Goal: Task Accomplishment & Management: Use online tool/utility

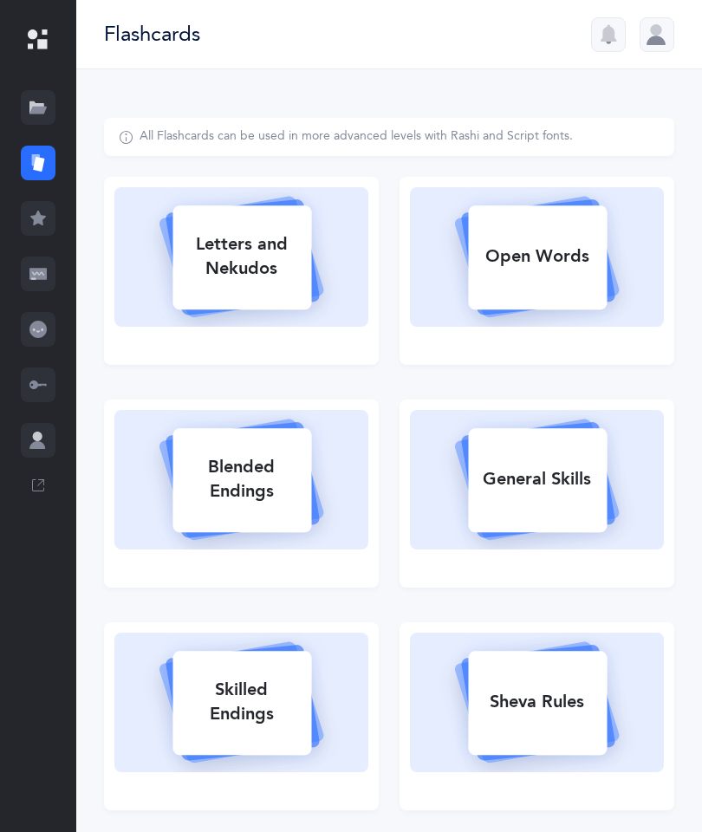
select select
select select "single"
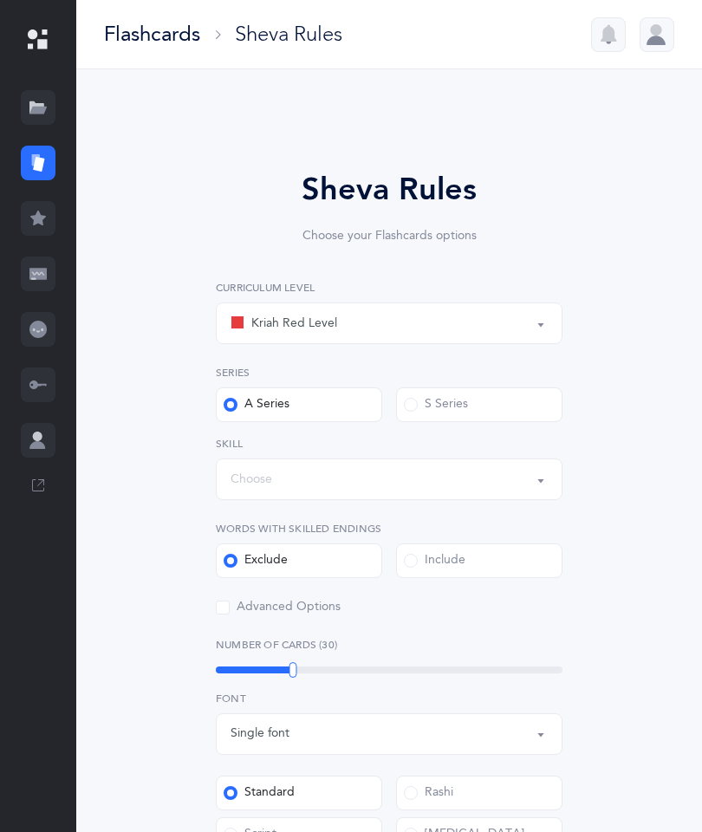
click at [30, 151] on div at bounding box center [38, 163] width 35 height 35
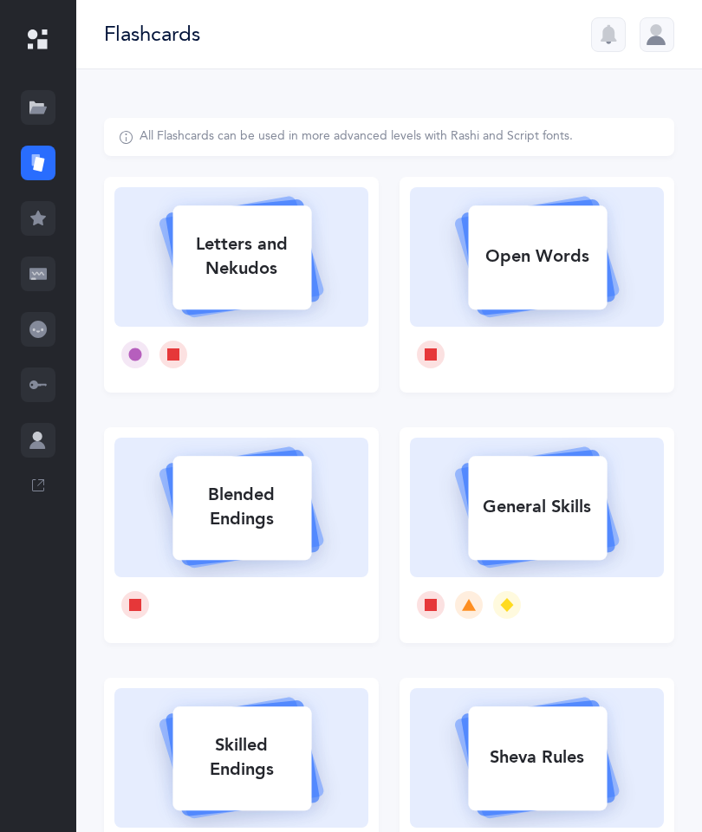
click at [34, 153] on div at bounding box center [38, 163] width 35 height 35
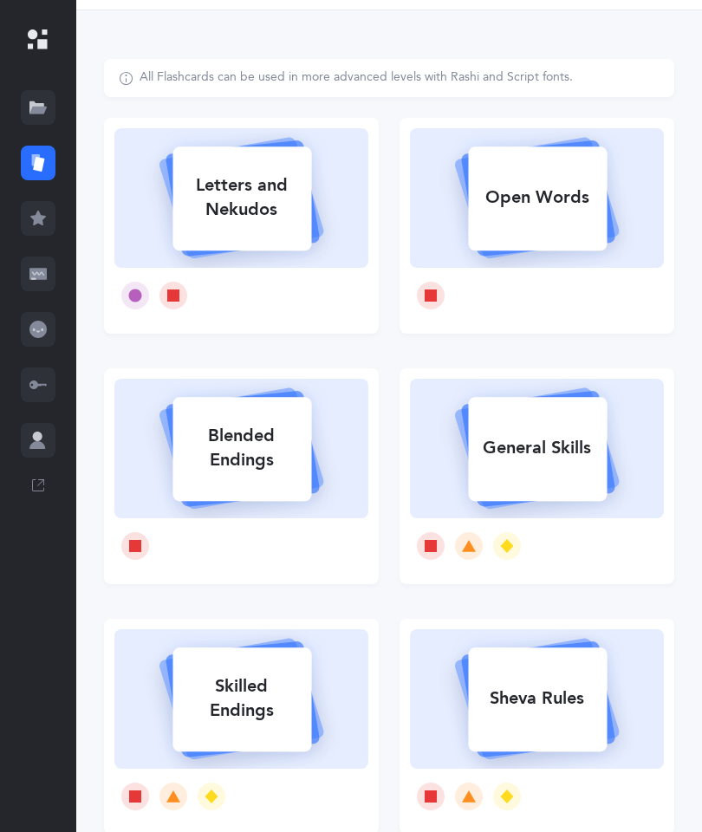
scroll to position [33, 0]
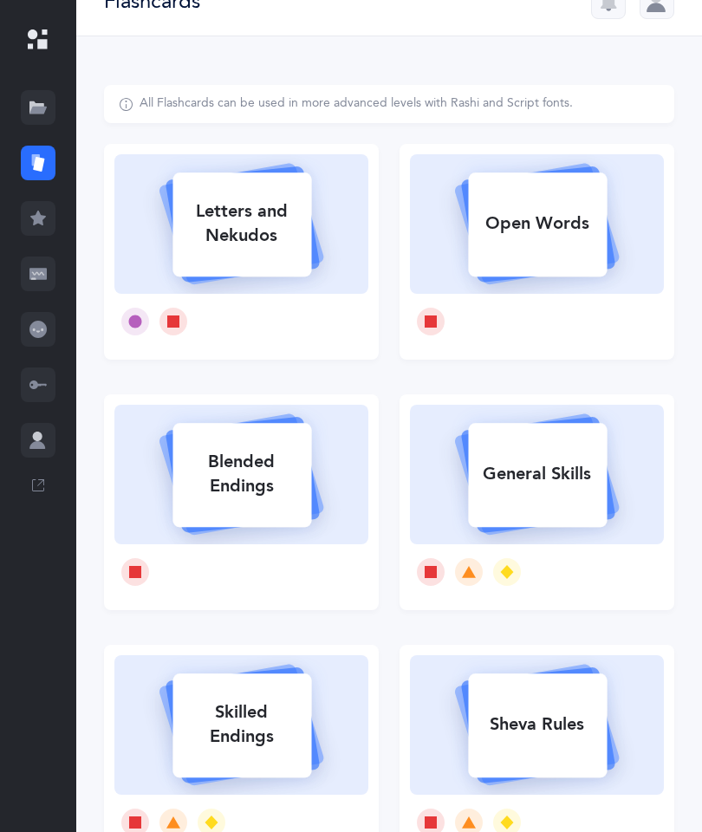
click at [566, 219] on div "Open Words" at bounding box center [537, 223] width 139 height 45
select select "2"
select select
select select "single"
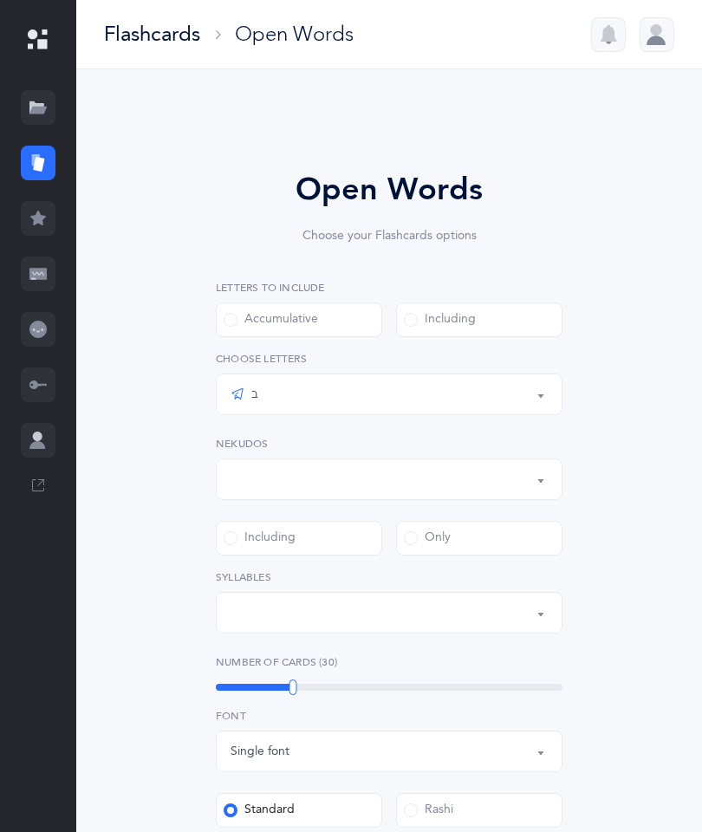
select select "all"
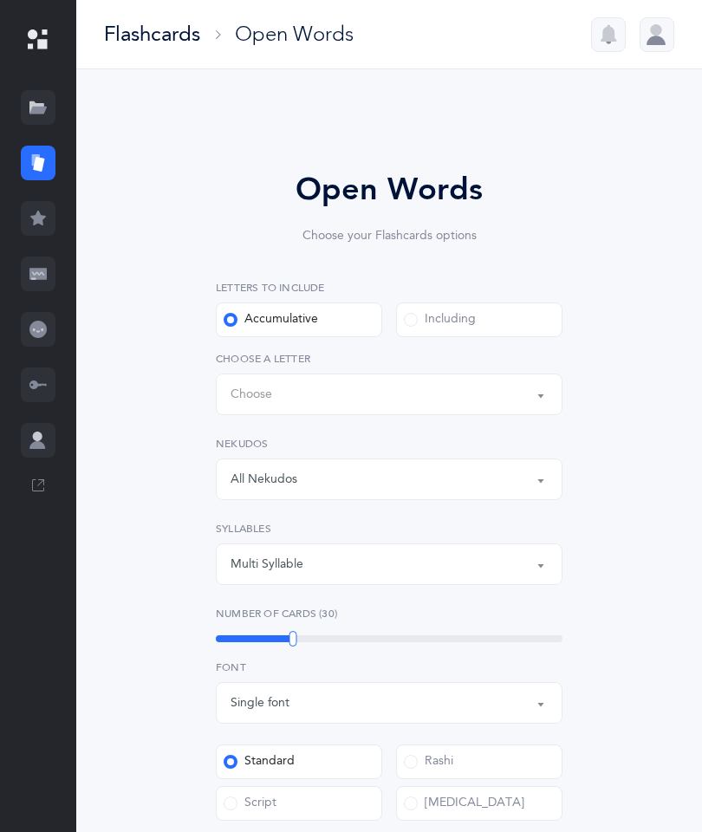
click at [542, 387] on button "Words up until: Choose" at bounding box center [389, 395] width 347 height 42
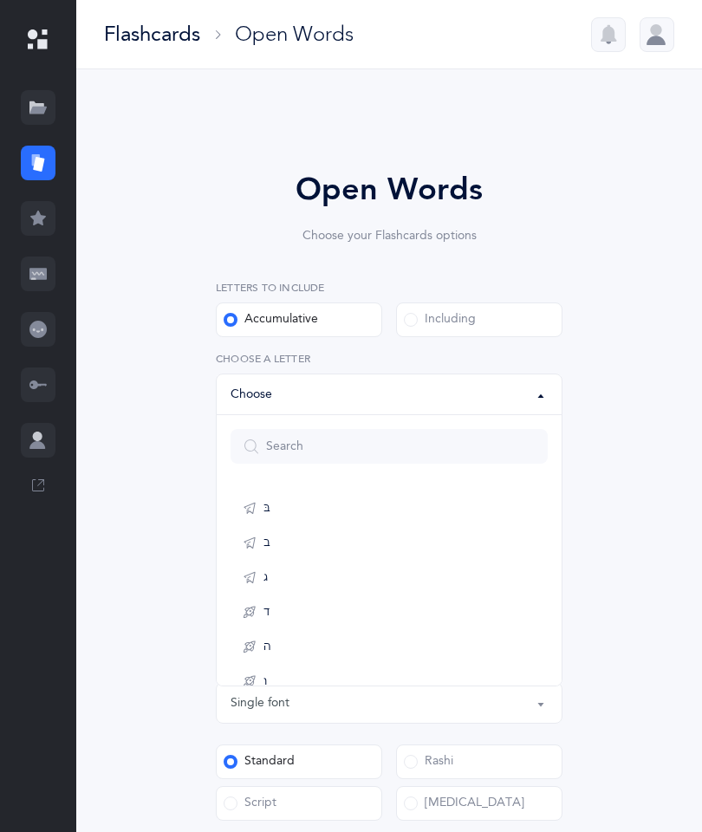
click at [600, 387] on div "Open Words Choose your Flashcards options Letters to include Accumulative [PERS…" at bounding box center [389, 652] width 444 height 972
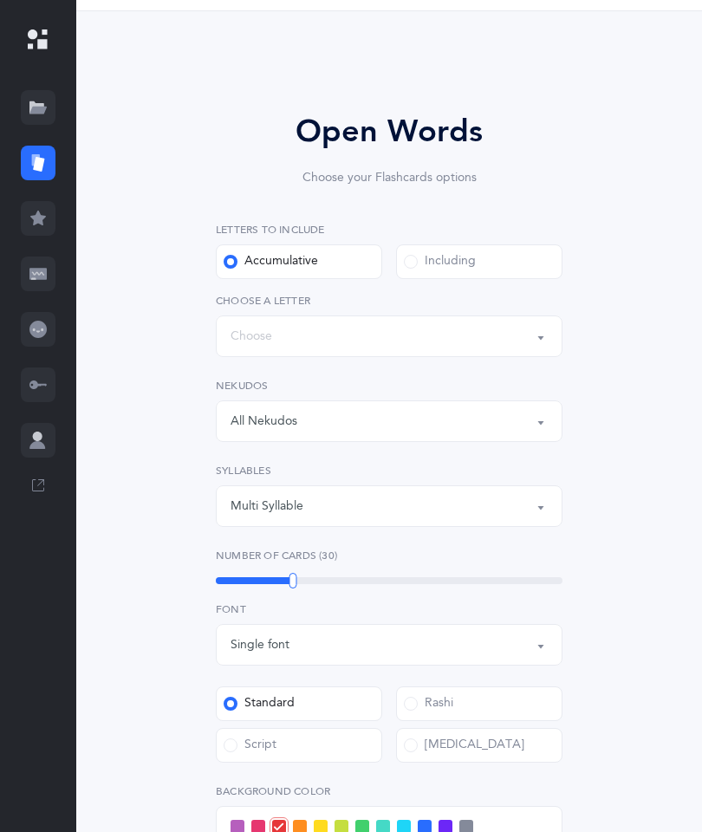
scroll to position [59, 0]
click at [37, 146] on div at bounding box center [38, 163] width 35 height 35
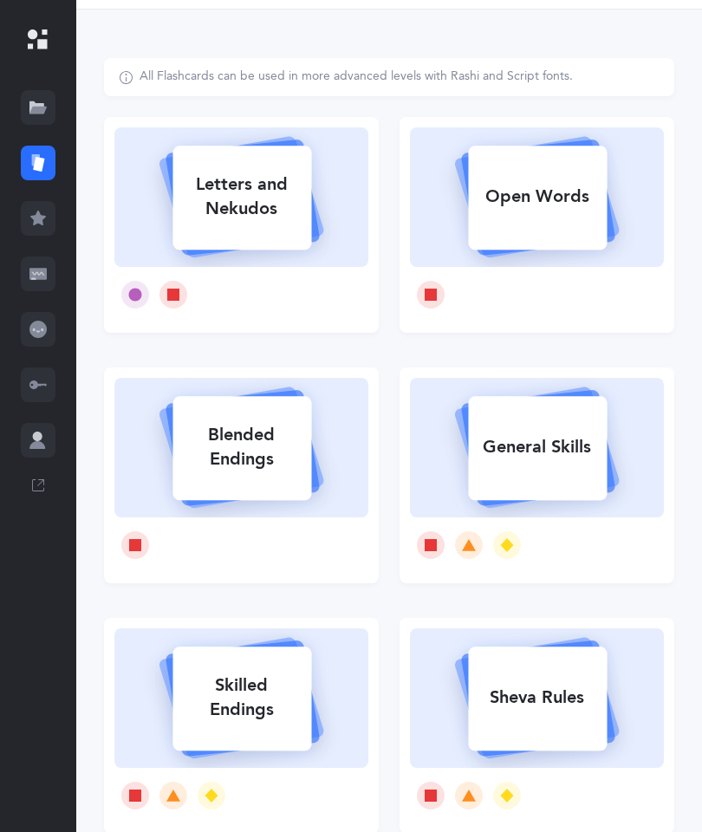
scroll to position [60, 0]
click at [468, 548] on icon at bounding box center [469, 545] width 14 height 12
select select
select select "single"
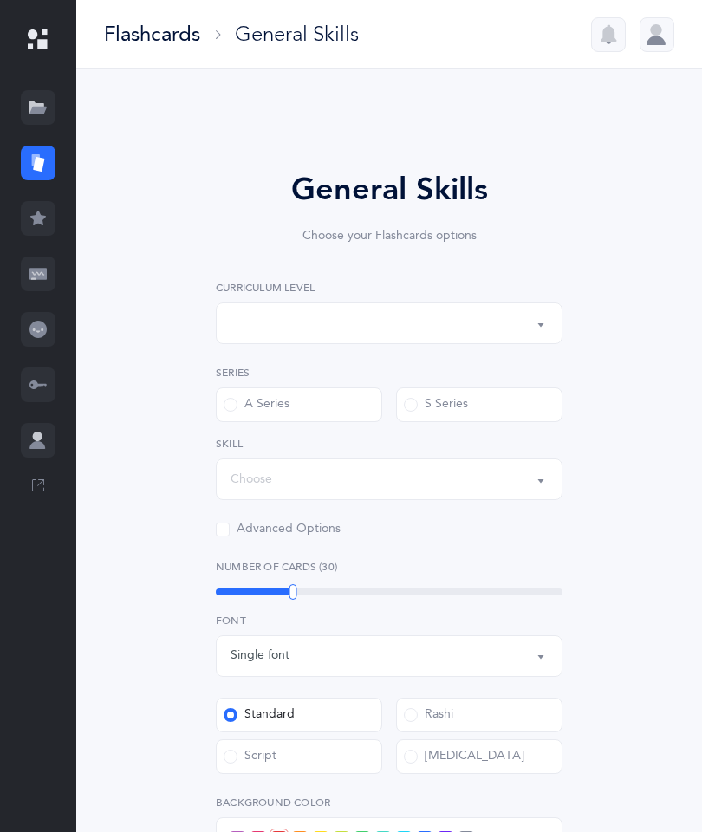
select select "1"
select select "Silent Letters"
select select
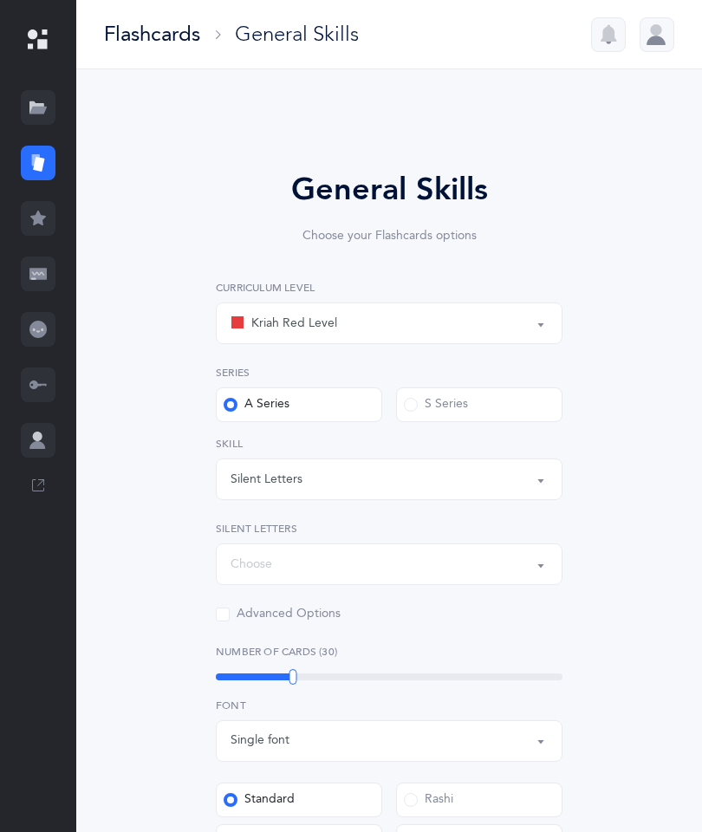
click at [544, 484] on button "Silent Letters" at bounding box center [389, 480] width 347 height 42
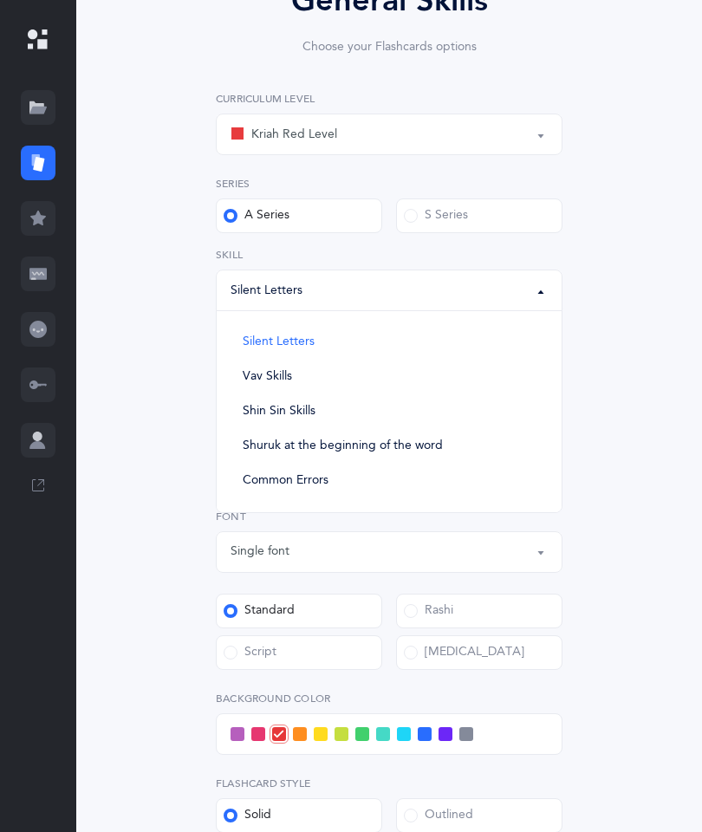
scroll to position [192, 0]
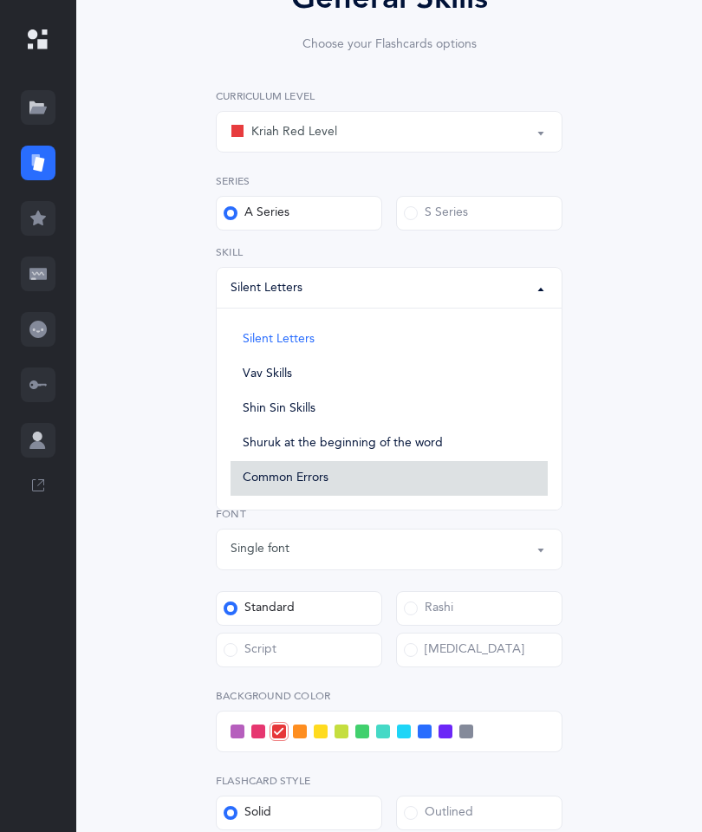
click at [291, 470] on link "Common Errors" at bounding box center [389, 478] width 317 height 35
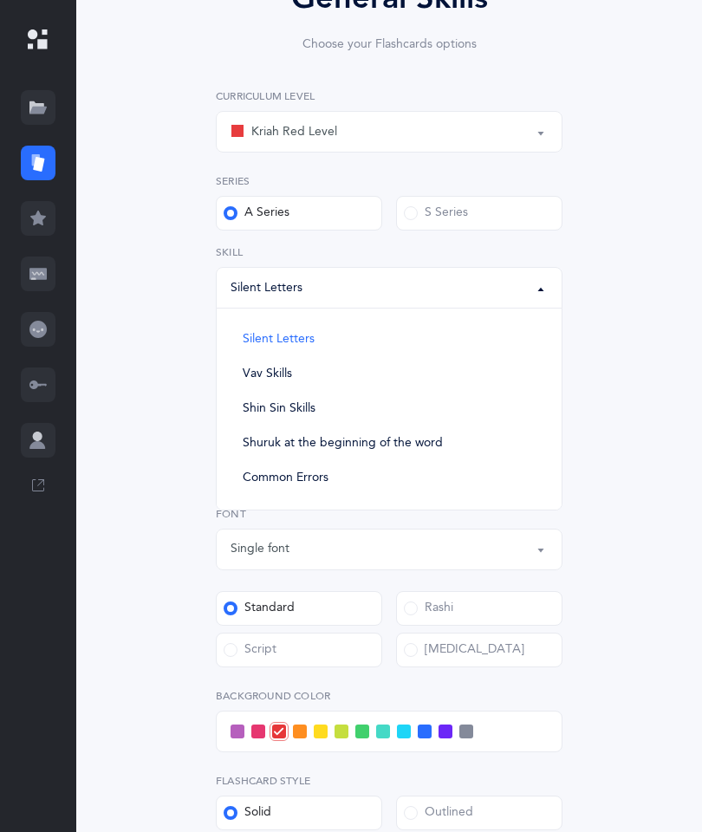
select select "Common Errors"
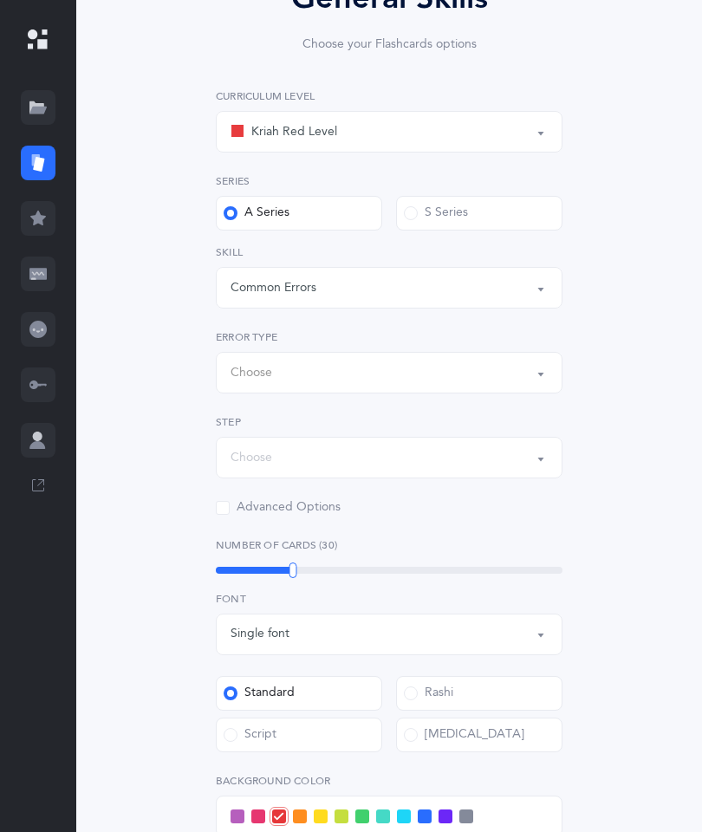
click at [545, 368] on button "Choose" at bounding box center [389, 373] width 347 height 42
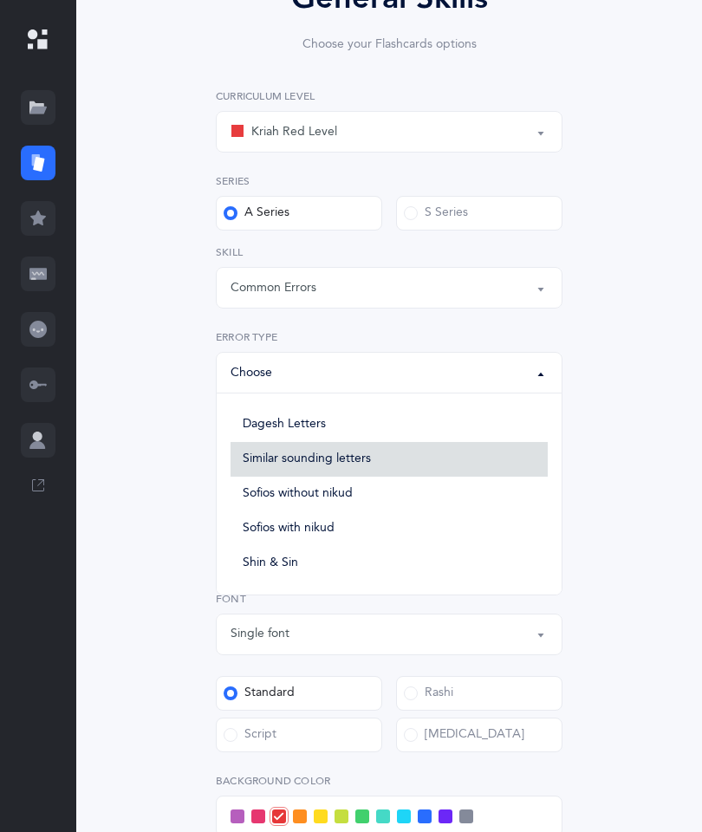
click at [324, 451] on link "Similar sounding letters" at bounding box center [389, 459] width 317 height 35
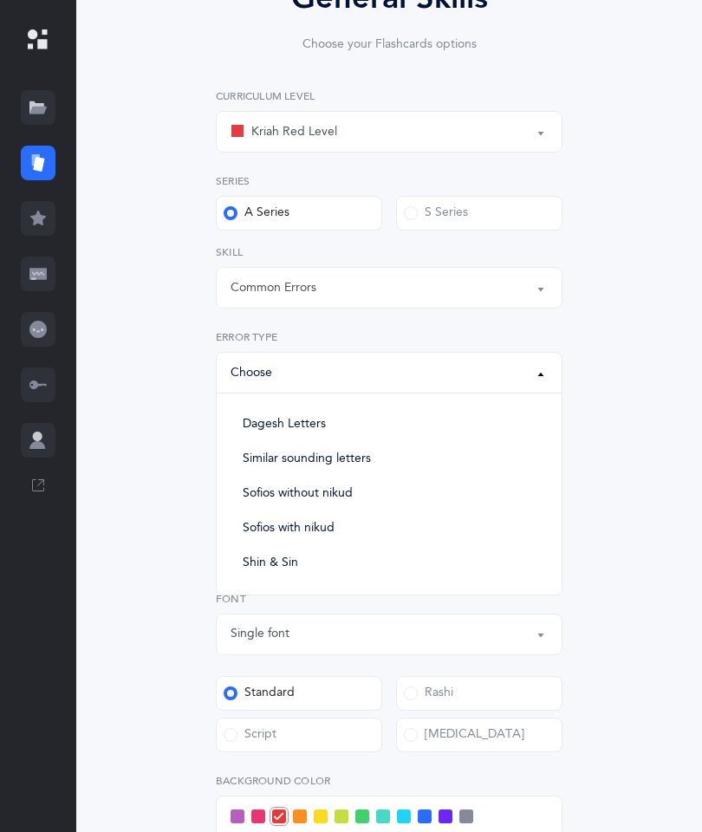
select select "Similar sounding letters"
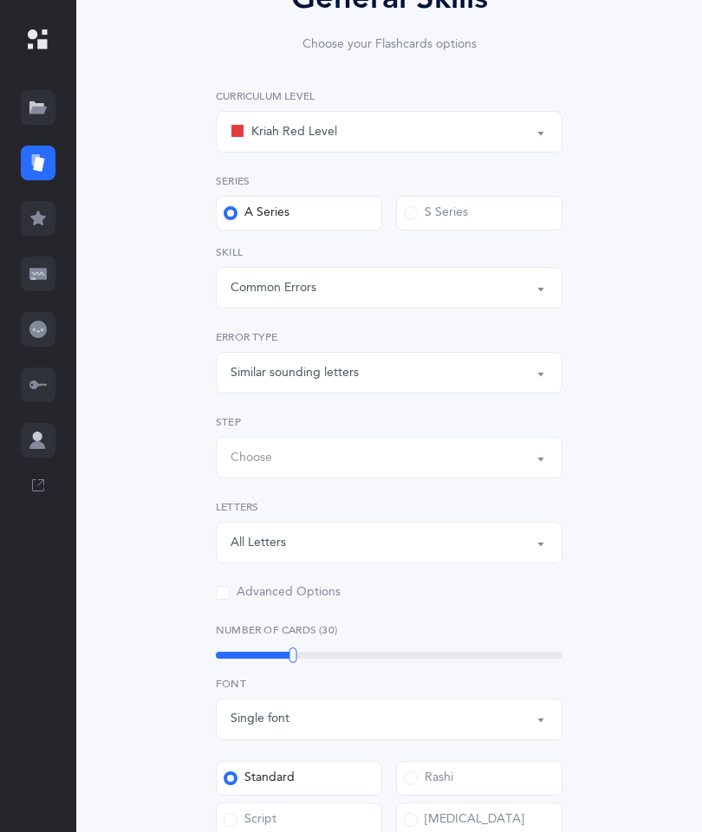
click at [548, 460] on button "Choose" at bounding box center [389, 458] width 347 height 42
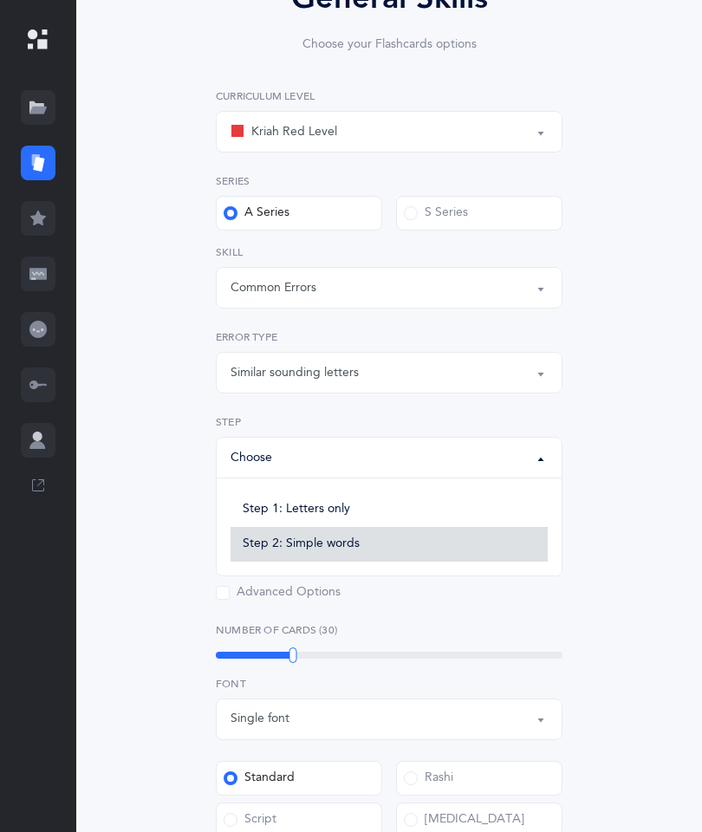
click at [333, 537] on span "Step 2: Simple words" at bounding box center [301, 545] width 117 height 16
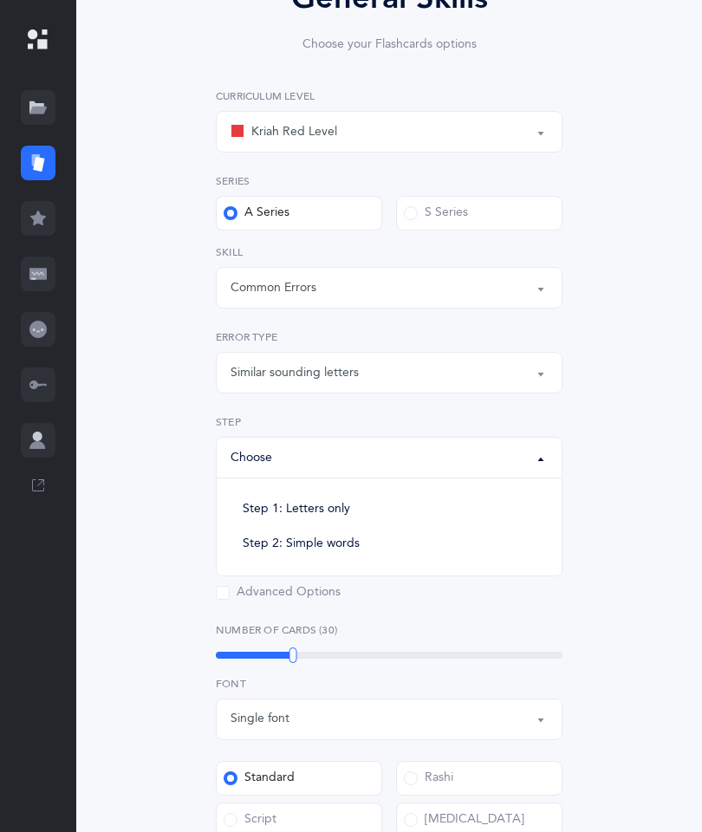
select select "Simple words"
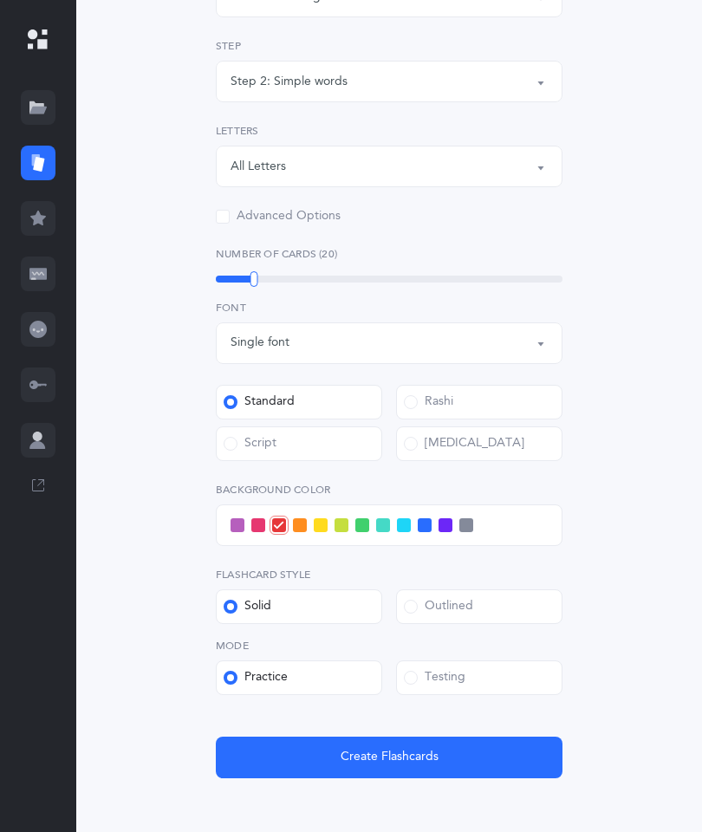
scroll to position [569, 0]
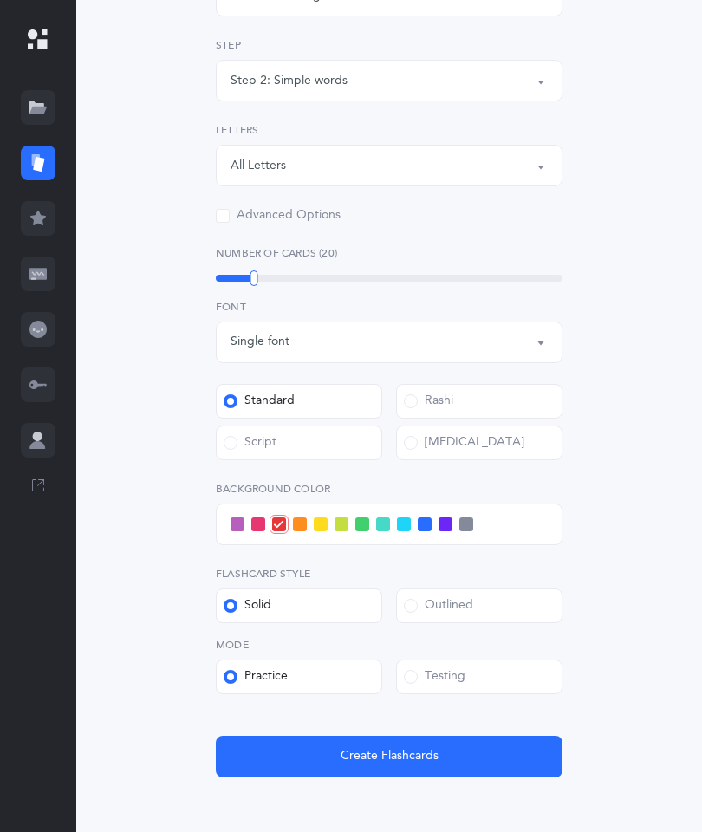
click at [397, 745] on button "Create Flashcards" at bounding box center [389, 757] width 347 height 42
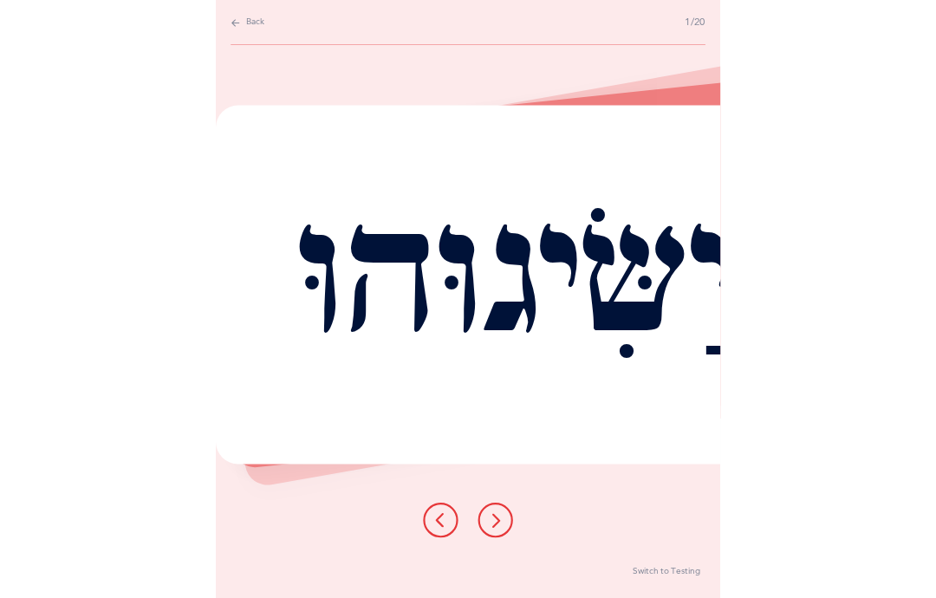
scroll to position [69, 0]
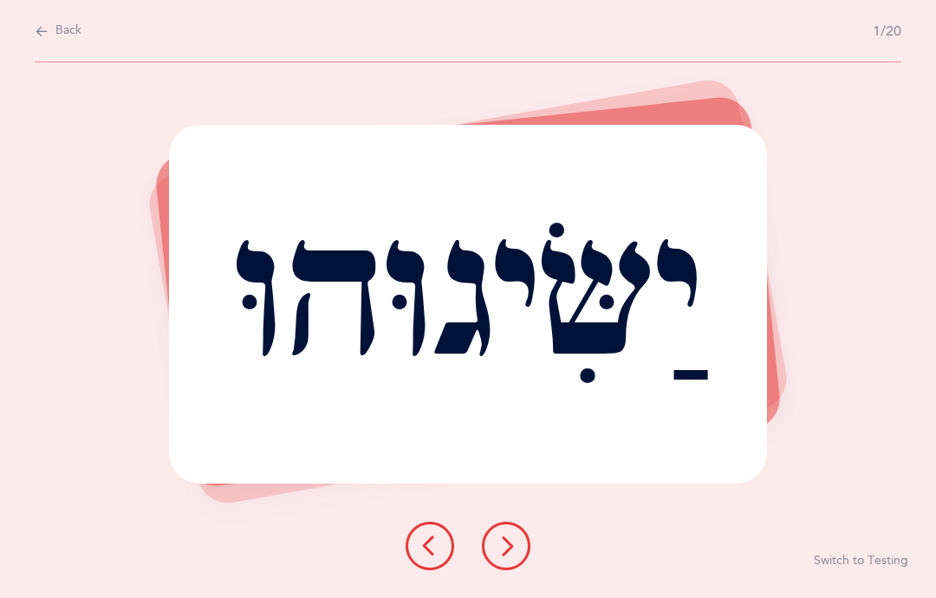
click at [504, 551] on button at bounding box center [506, 546] width 49 height 49
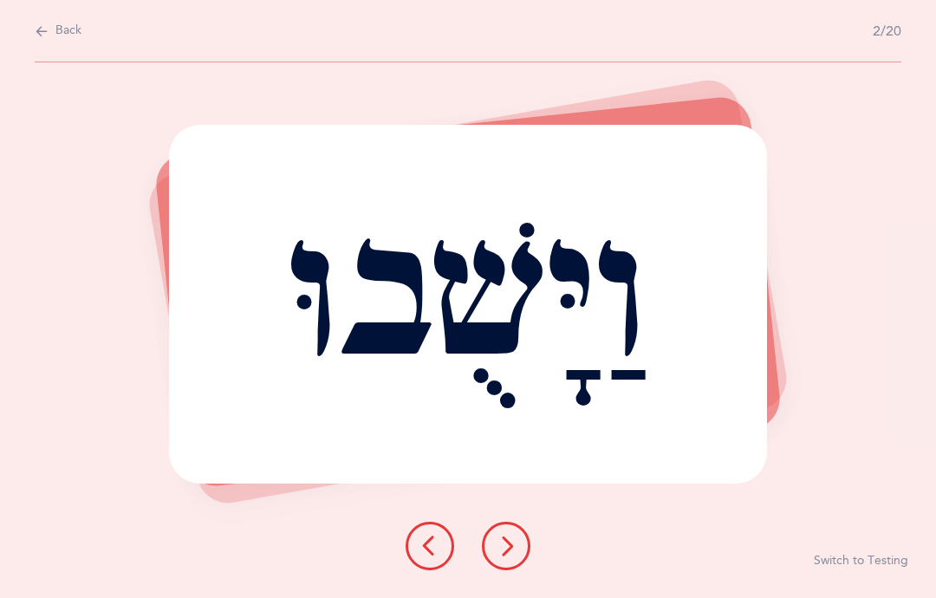
click at [510, 552] on button at bounding box center [506, 546] width 49 height 49
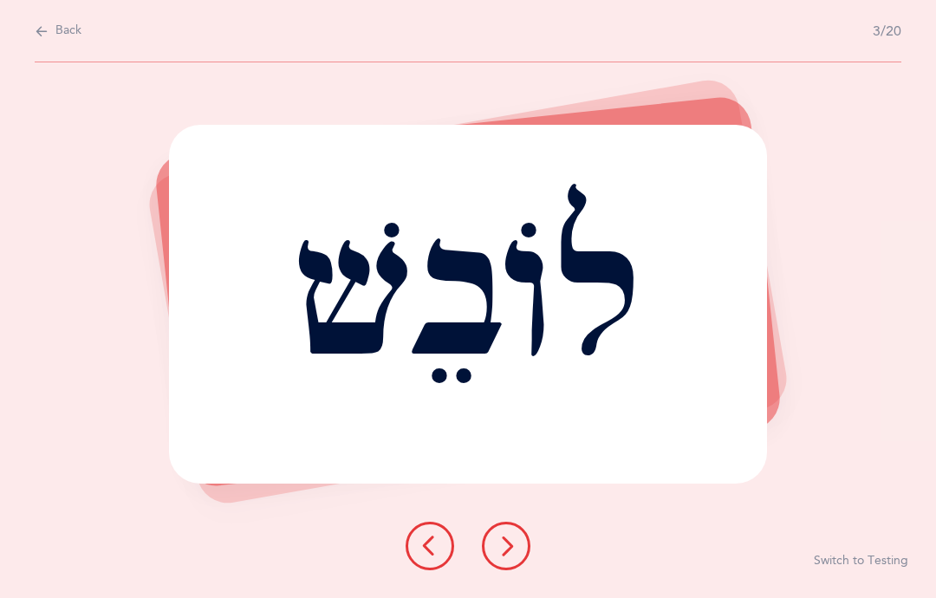
click at [493, 570] on button at bounding box center [506, 546] width 49 height 49
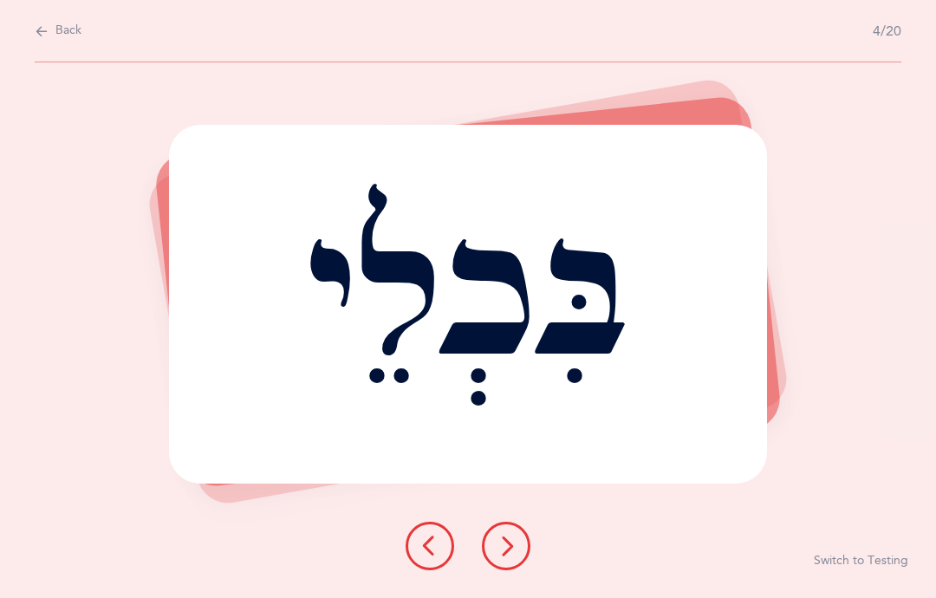
click at [528, 555] on div at bounding box center [468, 546] width 153 height 49
click at [509, 553] on button at bounding box center [506, 546] width 49 height 49
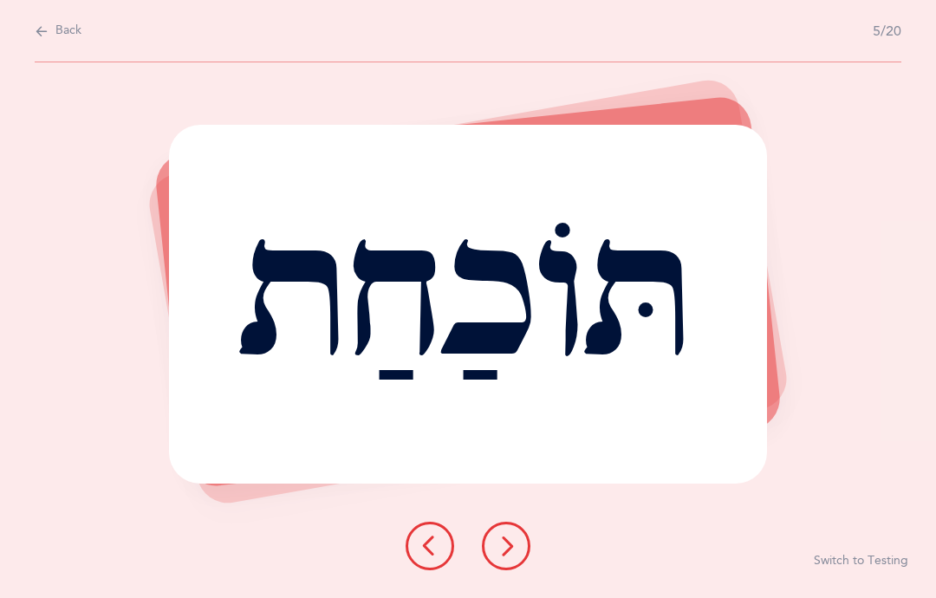
click at [518, 556] on button at bounding box center [506, 546] width 49 height 49
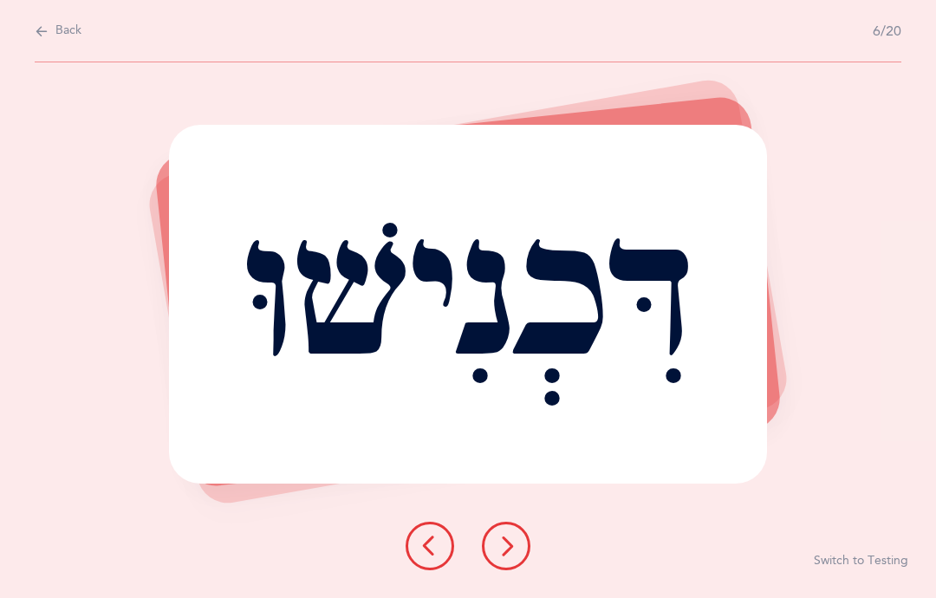
click at [509, 556] on icon at bounding box center [506, 546] width 21 height 21
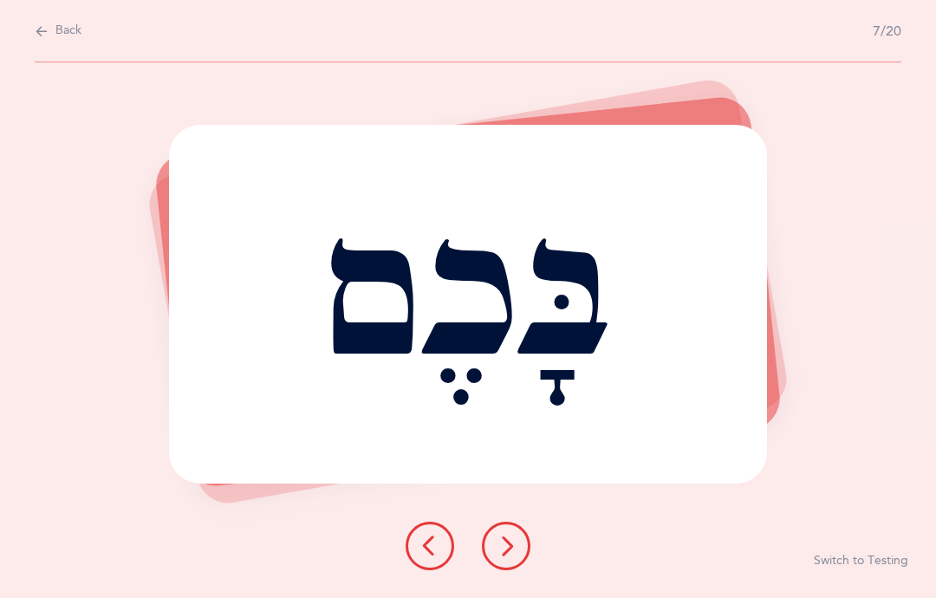
click at [510, 557] on button at bounding box center [506, 546] width 49 height 49
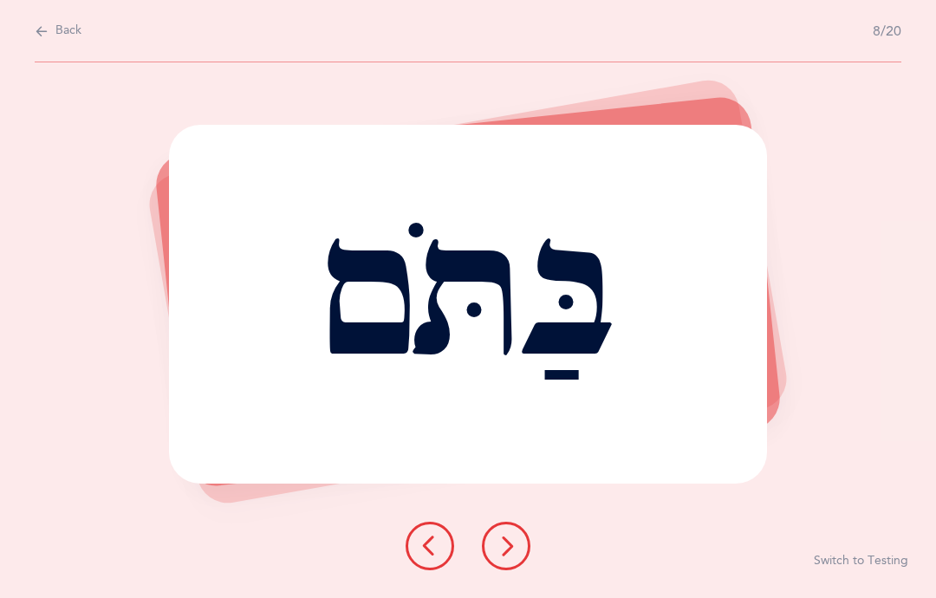
click at [505, 556] on icon at bounding box center [506, 546] width 21 height 21
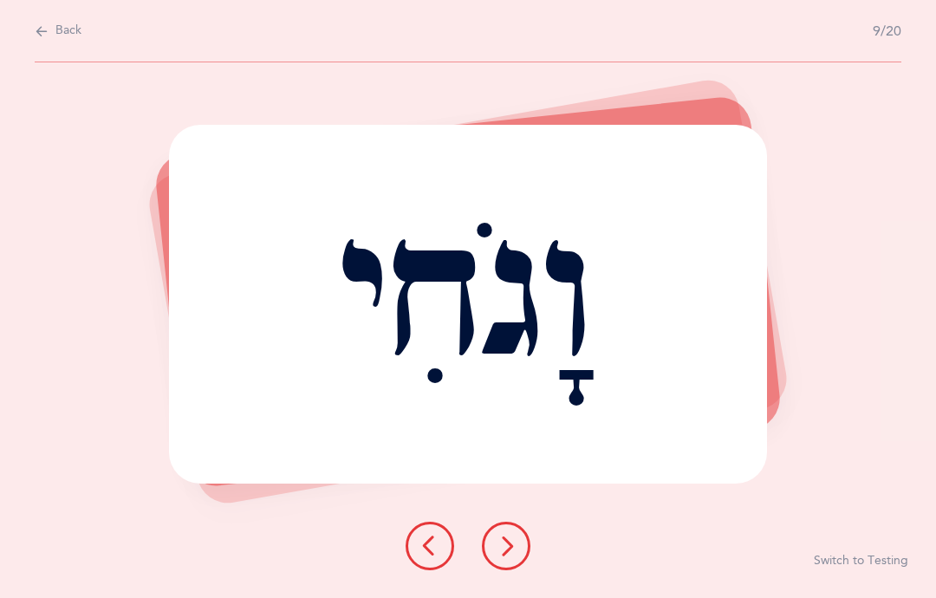
click at [503, 556] on icon at bounding box center [506, 546] width 21 height 21
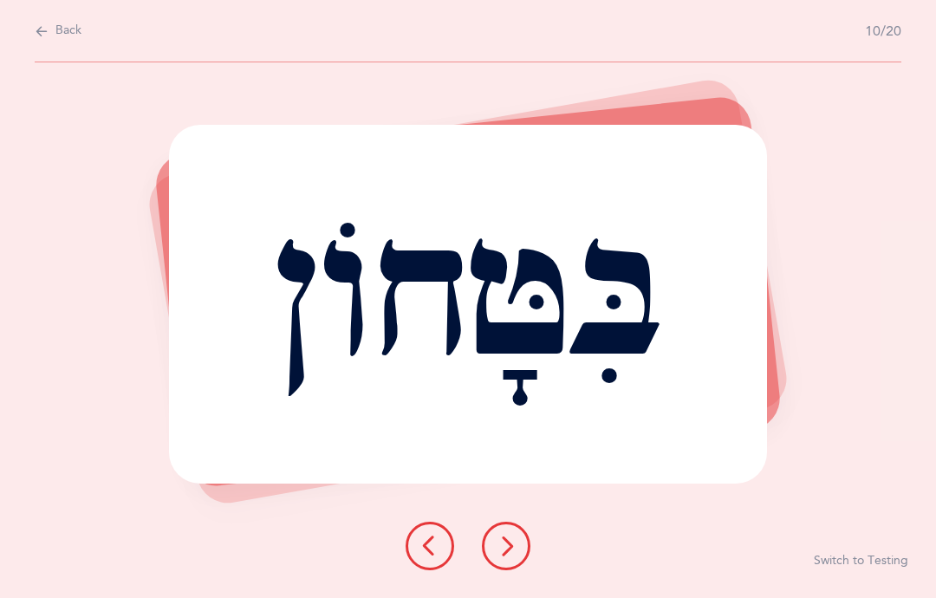
click at [515, 546] on button at bounding box center [506, 546] width 49 height 49
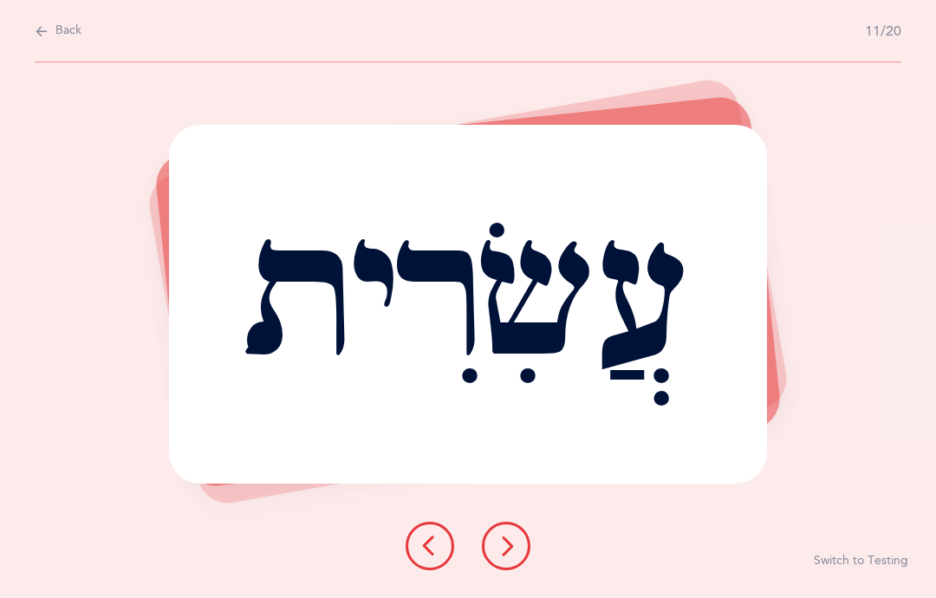
click at [525, 548] on div at bounding box center [468, 546] width 153 height 49
click at [494, 540] on div "עֲשִׂרִית Report incorrect word Switch to Testing" at bounding box center [468, 330] width 936 height 536
click at [513, 546] on button at bounding box center [506, 546] width 49 height 49
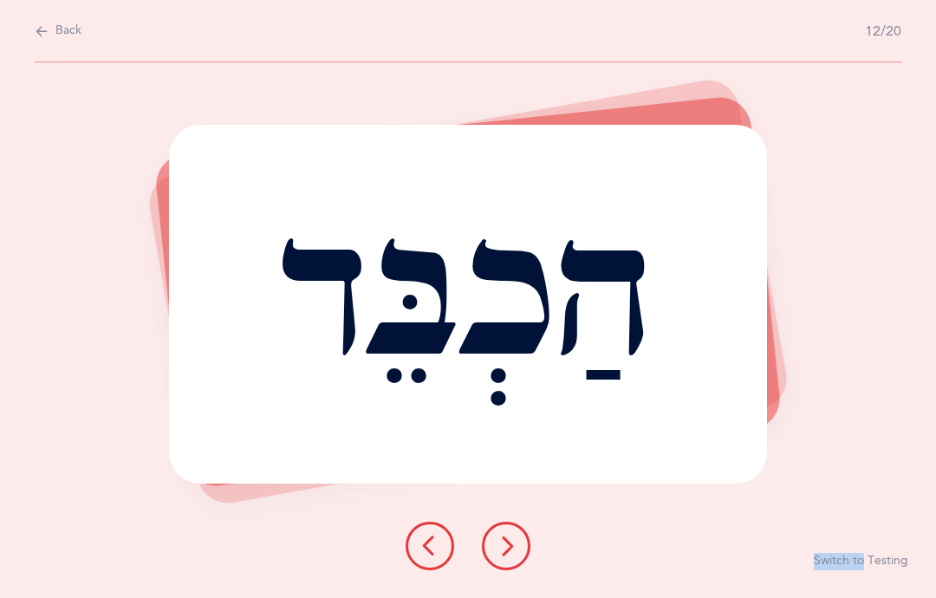
click at [499, 556] on button at bounding box center [506, 546] width 49 height 49
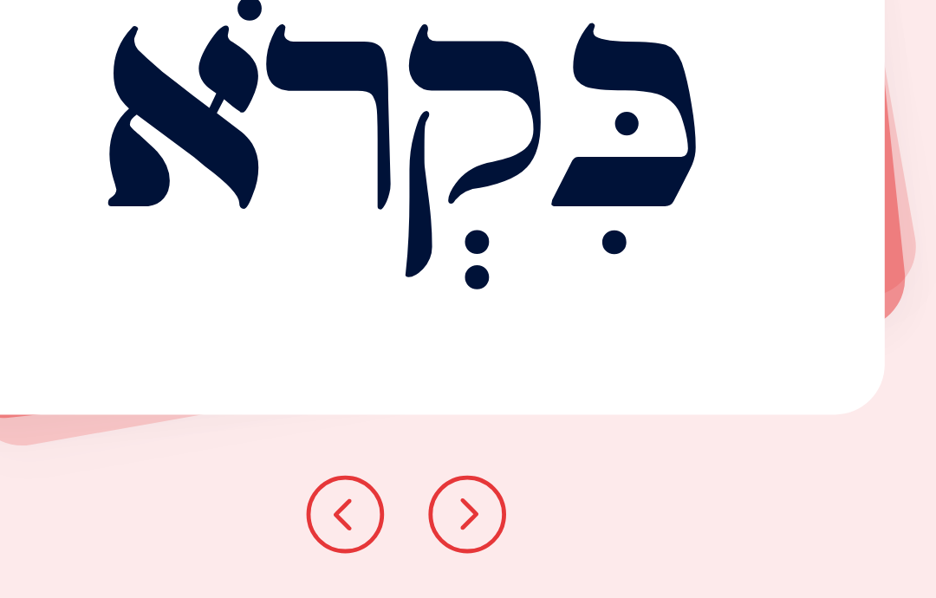
click at [496, 536] on icon at bounding box center [506, 546] width 21 height 21
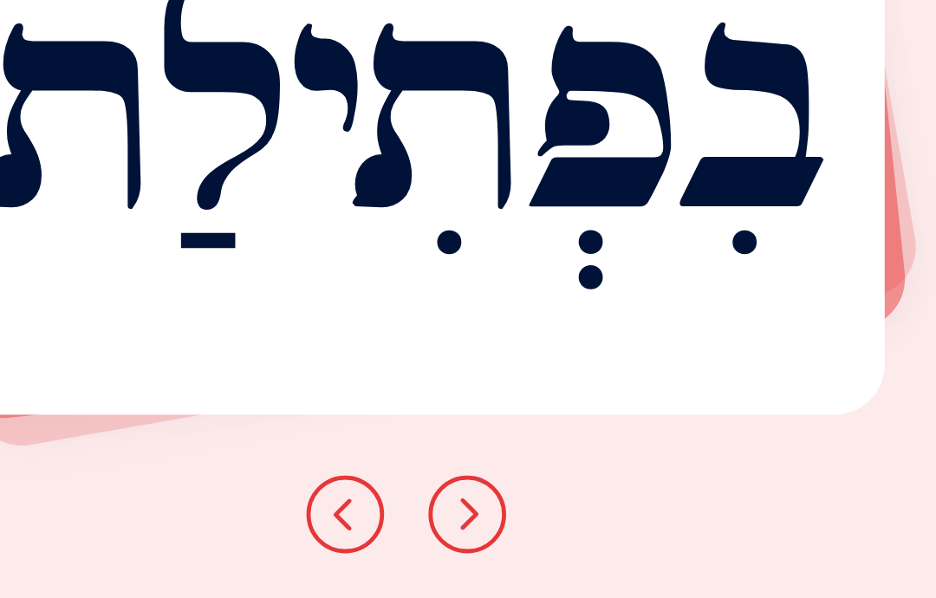
click at [482, 522] on button at bounding box center [506, 546] width 49 height 49
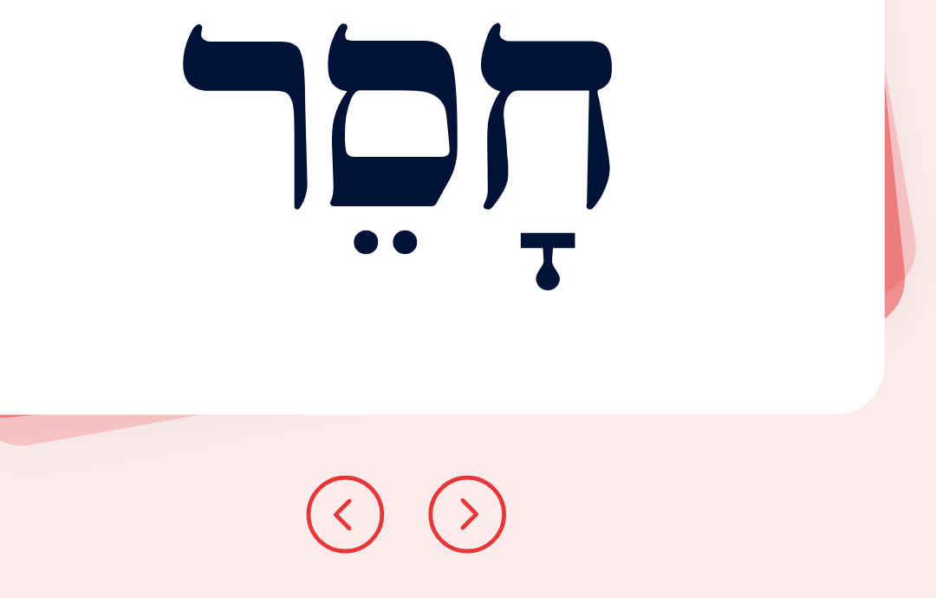
click at [496, 536] on icon at bounding box center [506, 546] width 21 height 21
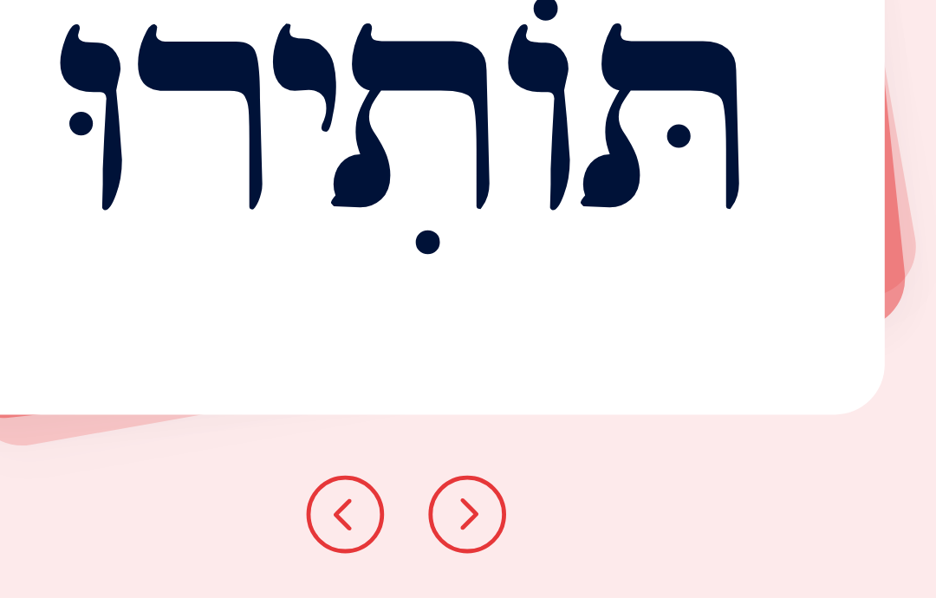
click at [482, 522] on button at bounding box center [506, 546] width 49 height 49
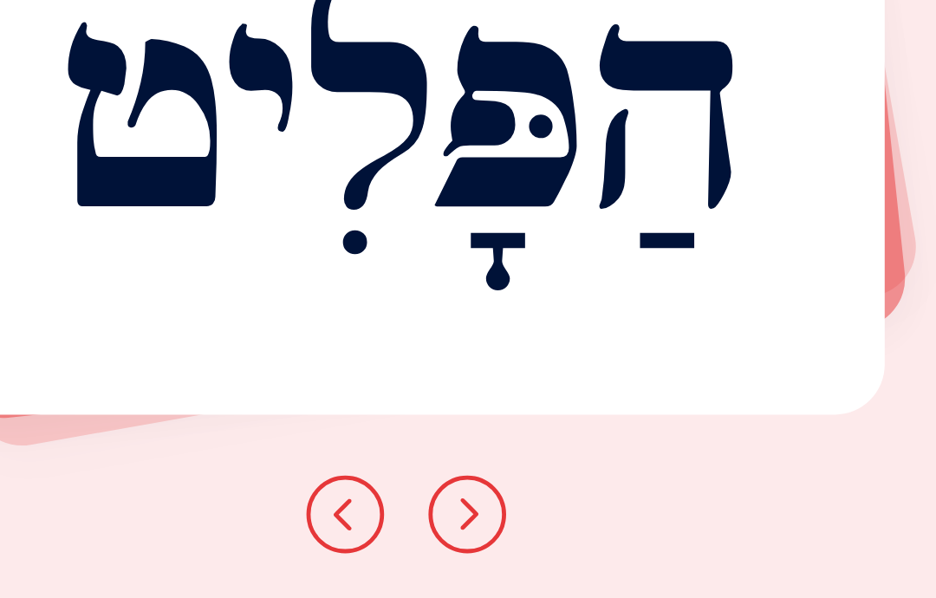
click at [496, 536] on icon at bounding box center [506, 546] width 21 height 21
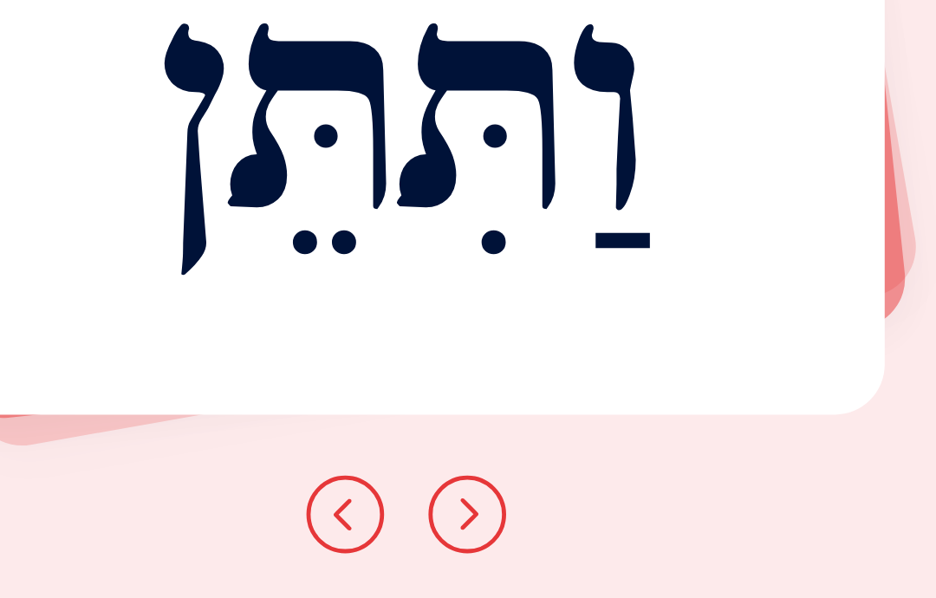
click at [496, 536] on icon at bounding box center [506, 546] width 21 height 21
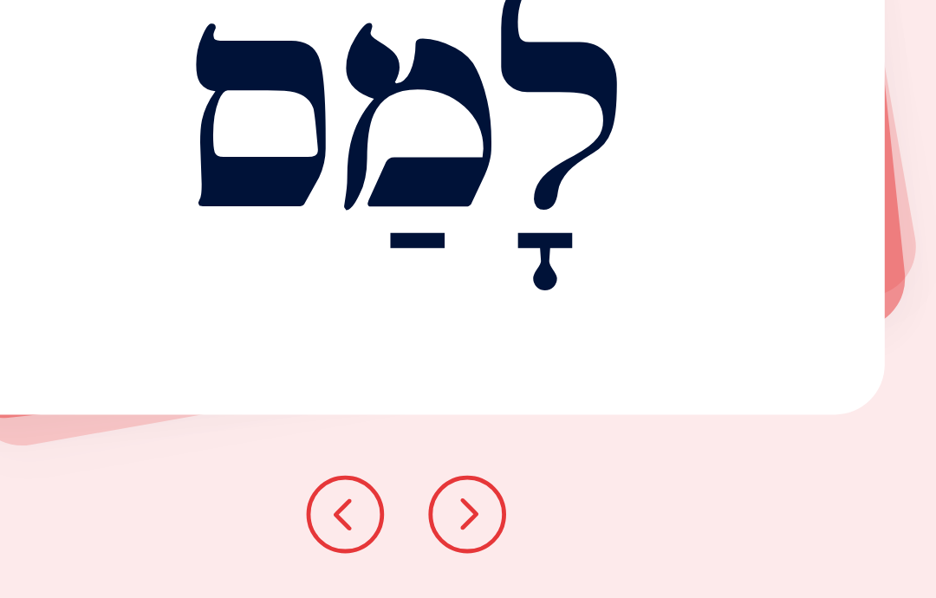
click at [482, 522] on button at bounding box center [506, 546] width 49 height 49
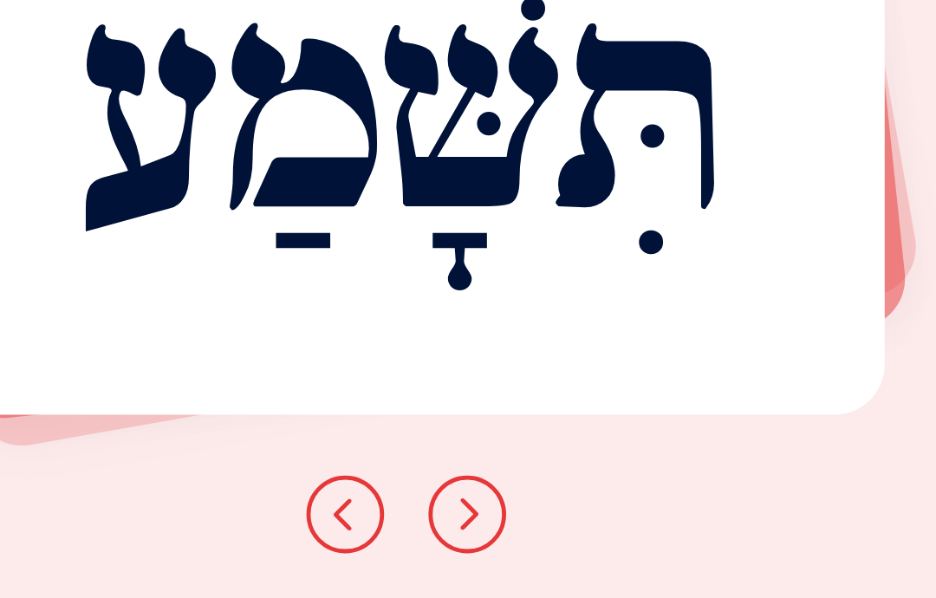
click at [496, 536] on icon at bounding box center [506, 546] width 21 height 21
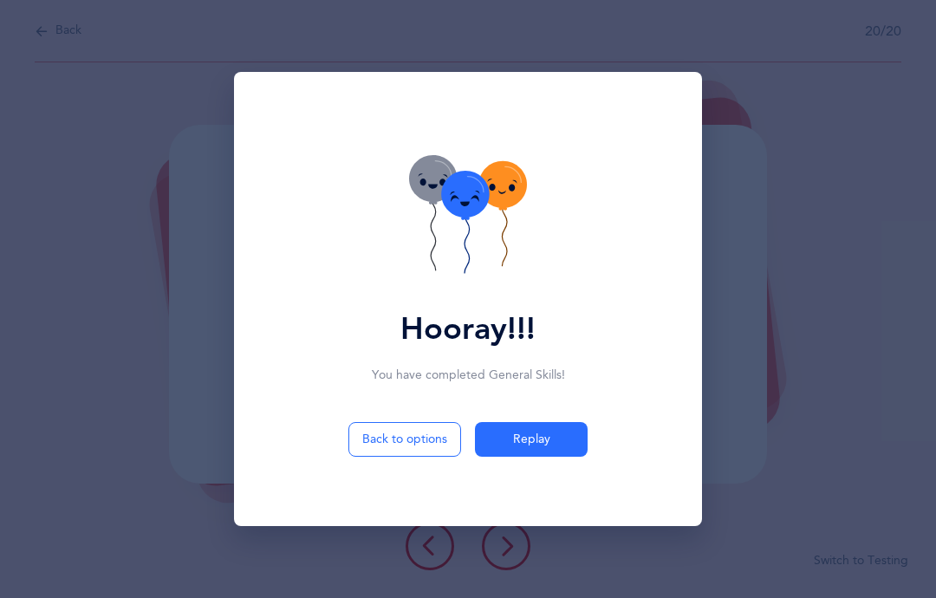
scroll to position [58, 0]
click at [454, 173] on icon at bounding box center [433, 182] width 48 height 47
click at [471, 166] on icon at bounding box center [468, 216] width 118 height 123
click at [550, 433] on button "Replay" at bounding box center [531, 439] width 113 height 35
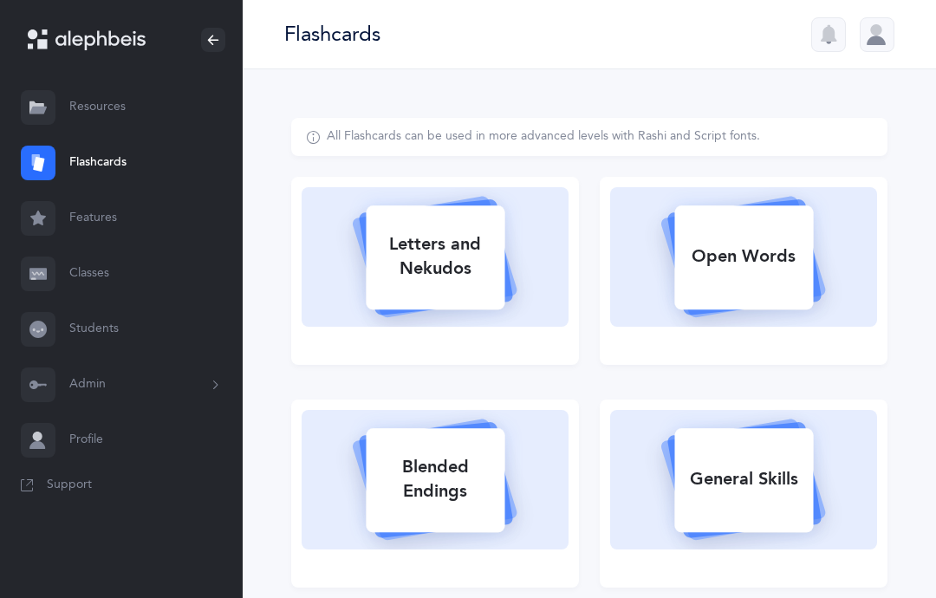
select select
select select "single"
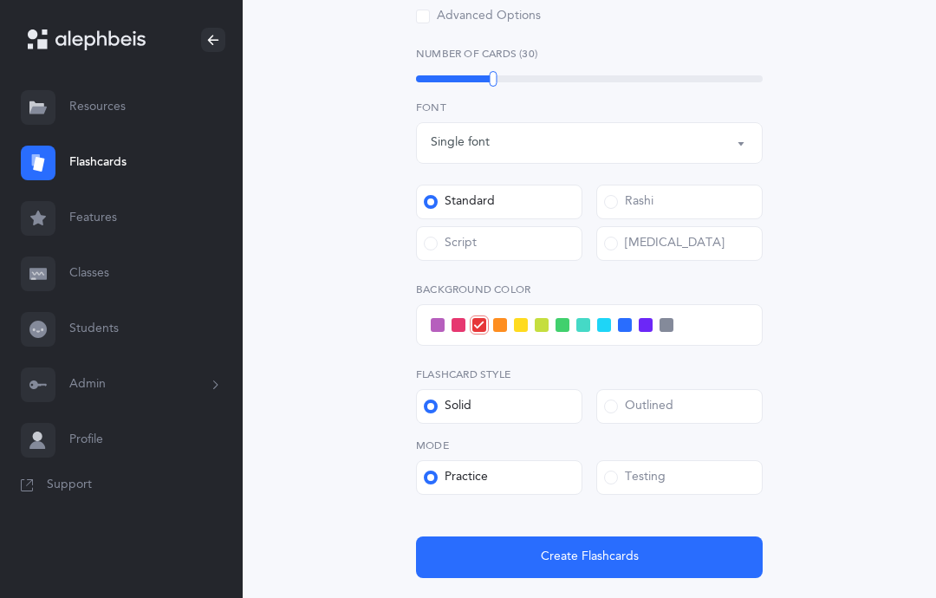
scroll to position [591, 0]
click at [675, 483] on label "Testing" at bounding box center [679, 477] width 166 height 35
click at [0, 0] on input "Testing" at bounding box center [0, 0] width 0 height 0
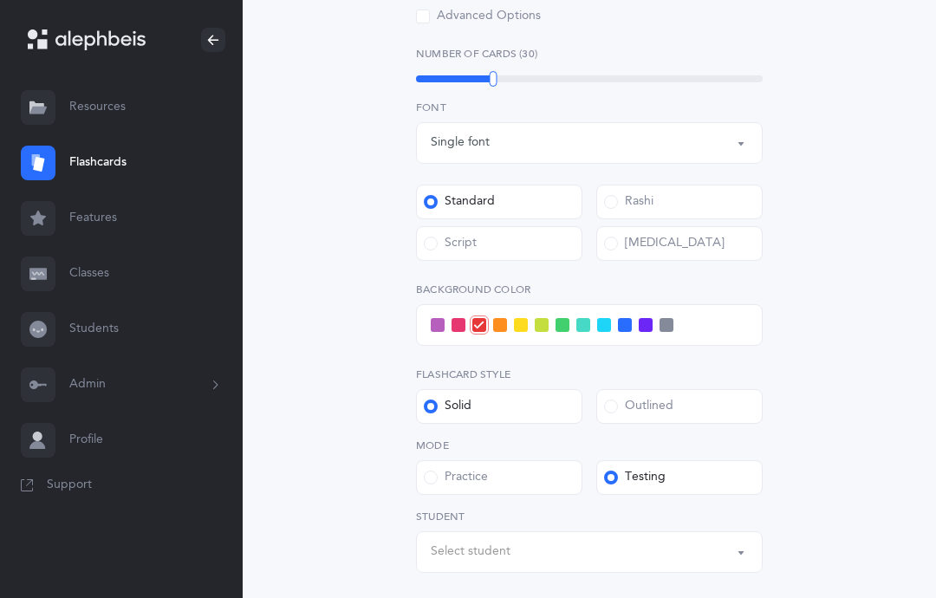
click at [747, 545] on div "Select student" at bounding box center [589, 551] width 317 height 29
click at [819, 461] on div "Sheva Rules Choose your Flashcards options Kriah Red Level Kriah Orange Level K…" at bounding box center [589, 126] width 596 height 1199
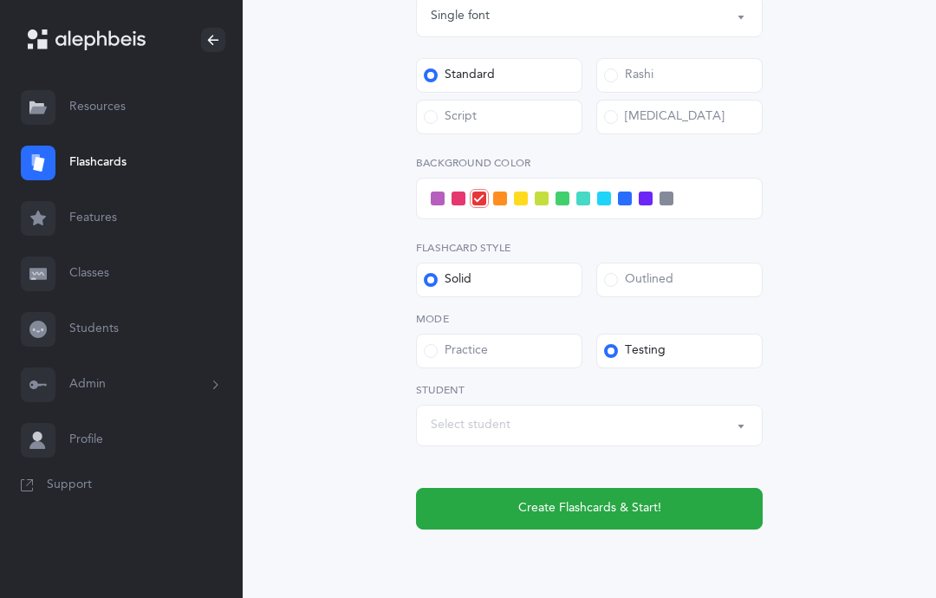
click at [650, 499] on span "Create Flashcards & Start!" at bounding box center [589, 508] width 143 height 18
click at [670, 507] on button "Create Flashcards & Start!" at bounding box center [589, 509] width 347 height 42
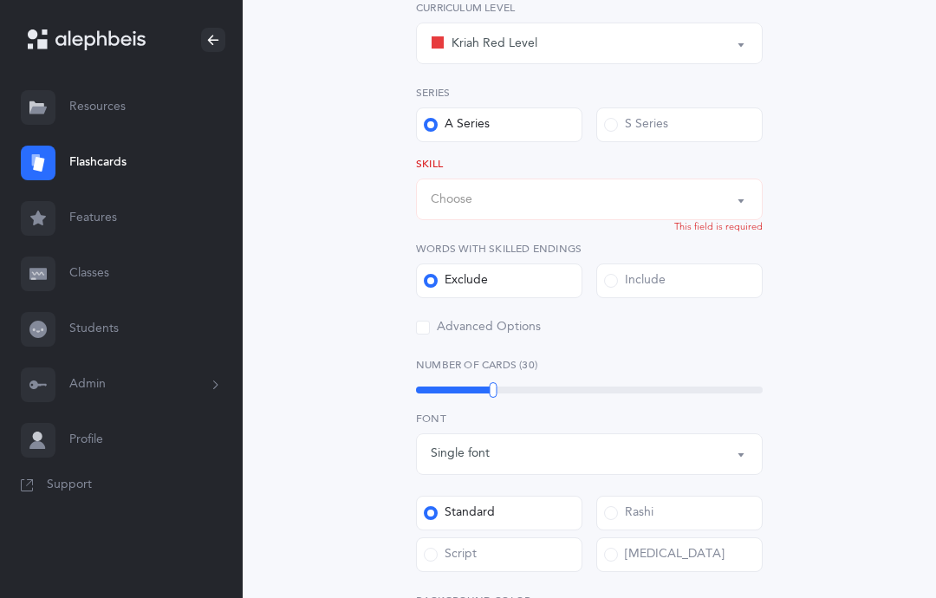
click at [739, 200] on button "Choose" at bounding box center [589, 200] width 347 height 42
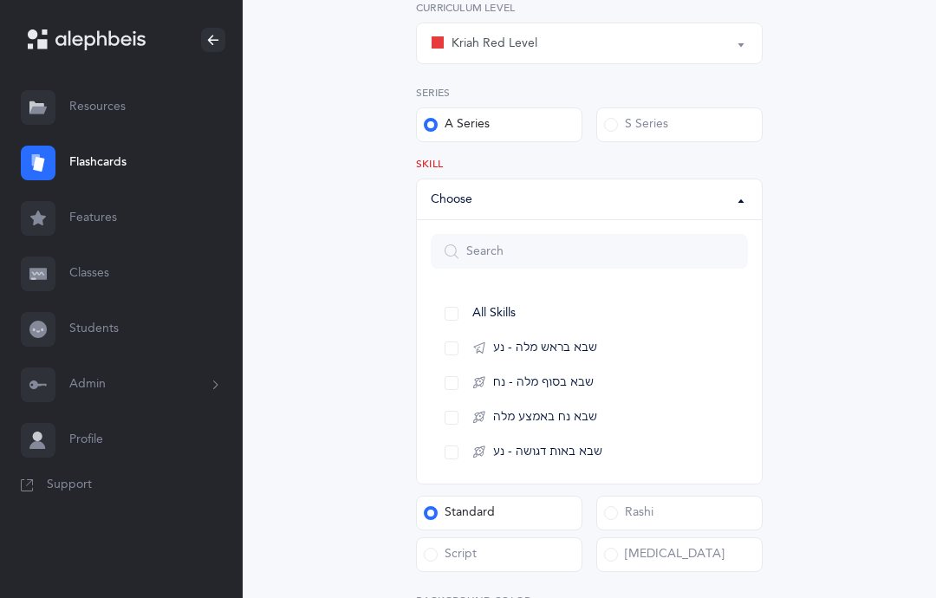
click at [612, 346] on link "שבא בראש מלה - נע" at bounding box center [589, 348] width 317 height 35
select select "12"
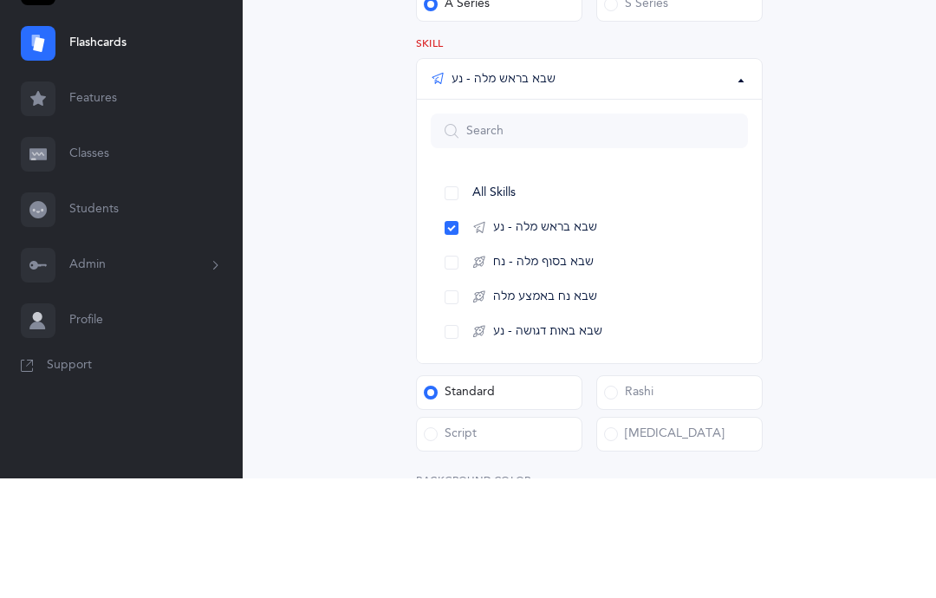
click at [448, 331] on link "שבא בראש מלה - נע" at bounding box center [589, 348] width 317 height 35
click at [461, 296] on link "All Skills" at bounding box center [589, 313] width 317 height 35
select select "all"
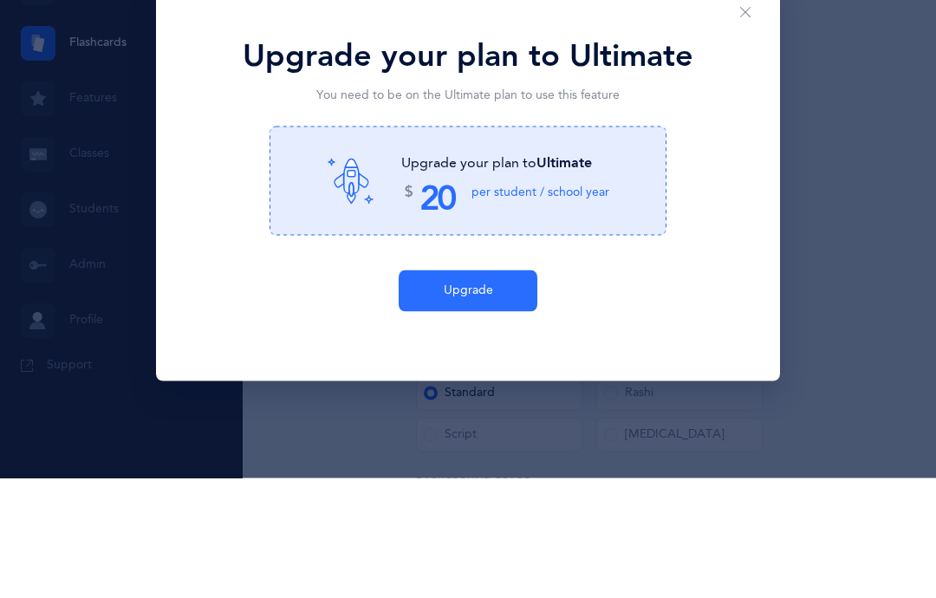
scroll to position [400, 0]
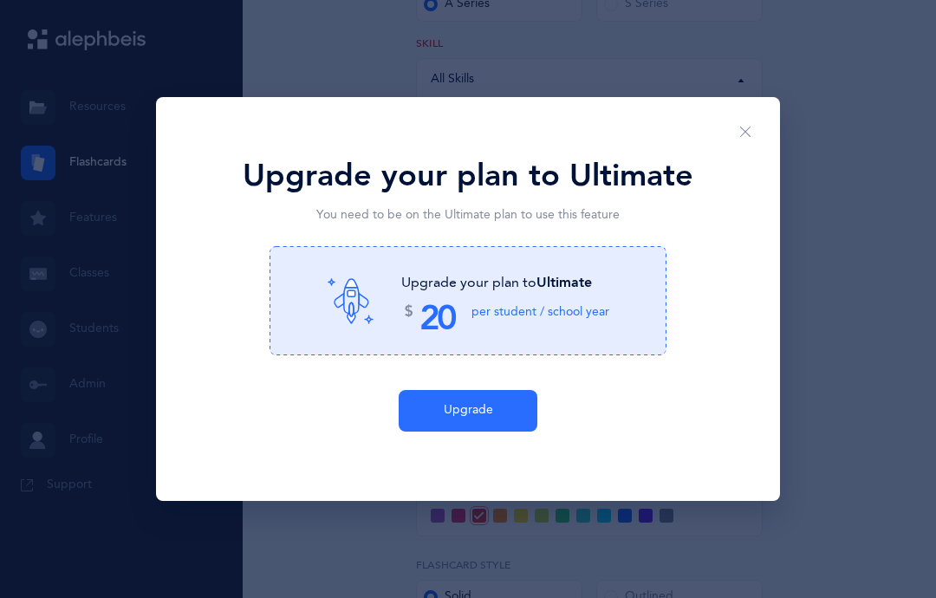
click at [739, 140] on icon "Close" at bounding box center [746, 133] width 14 height 16
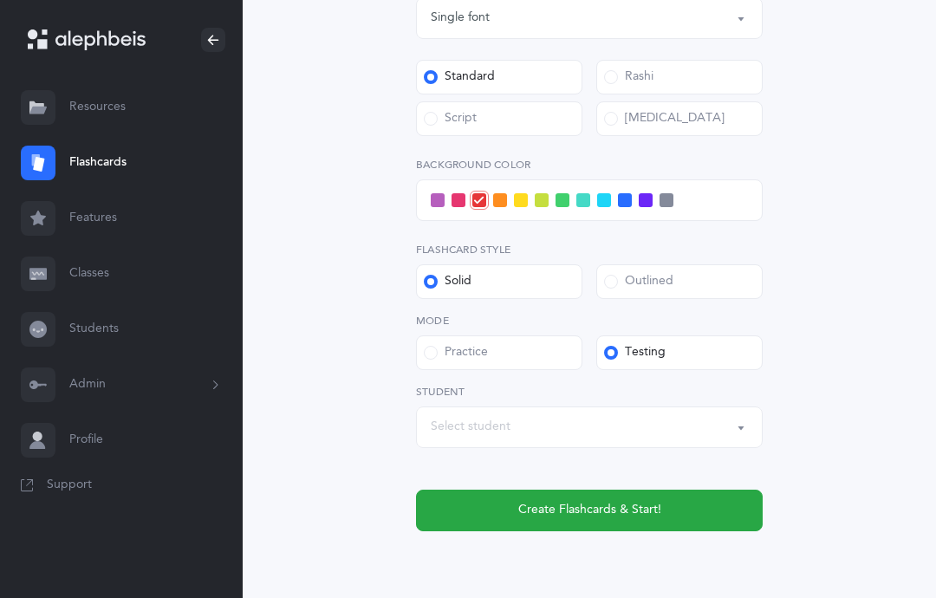
scroll to position [718, 0]
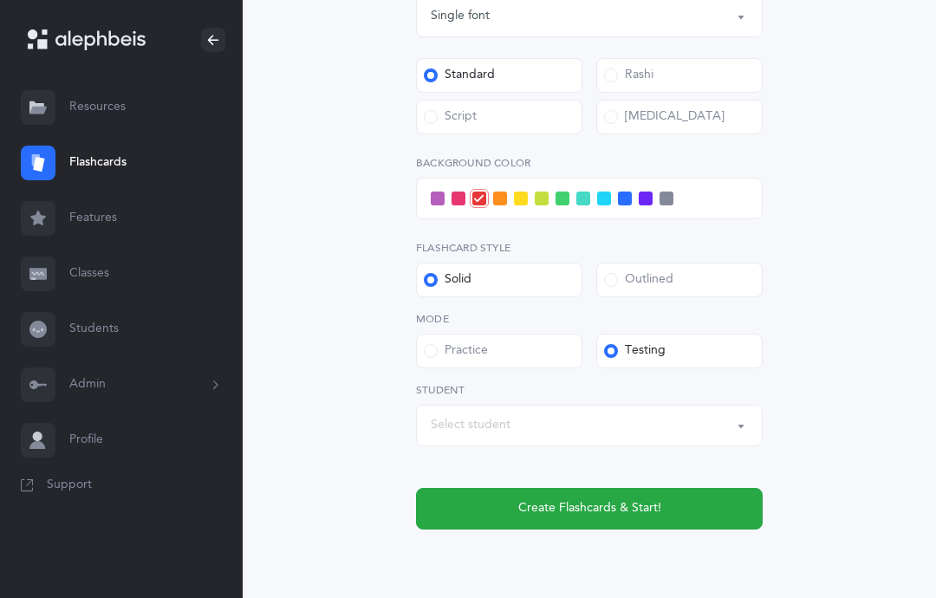
click at [655, 494] on button "Create Flashcards & Start!" at bounding box center [589, 509] width 347 height 42
click at [673, 341] on label "Testing" at bounding box center [679, 351] width 166 height 35
click at [0, 0] on input "Testing" at bounding box center [0, 0] width 0 height 0
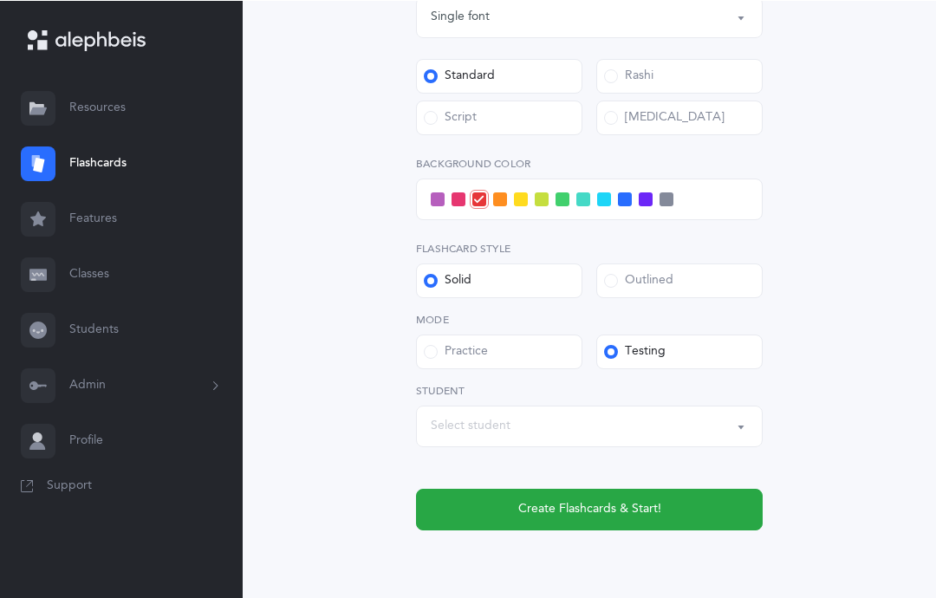
click at [563, 596] on div "Sheva Rules Choose your Flashcards options Kriah Red Level Kriah Orange Level K…" at bounding box center [589, -1] width 596 height 1199
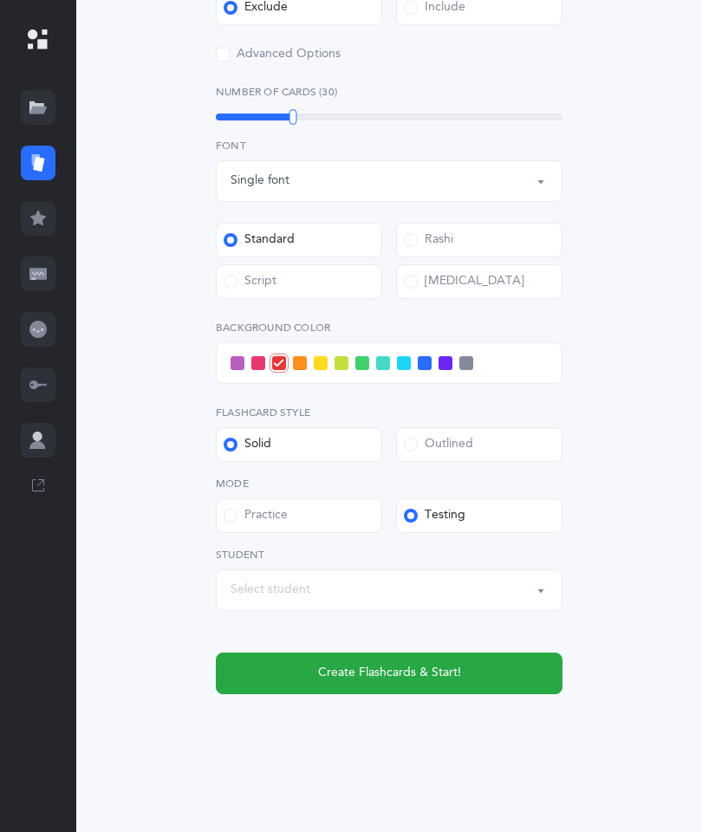
scroll to position [0, 0]
